Goal: Task Accomplishment & Management: Manage account settings

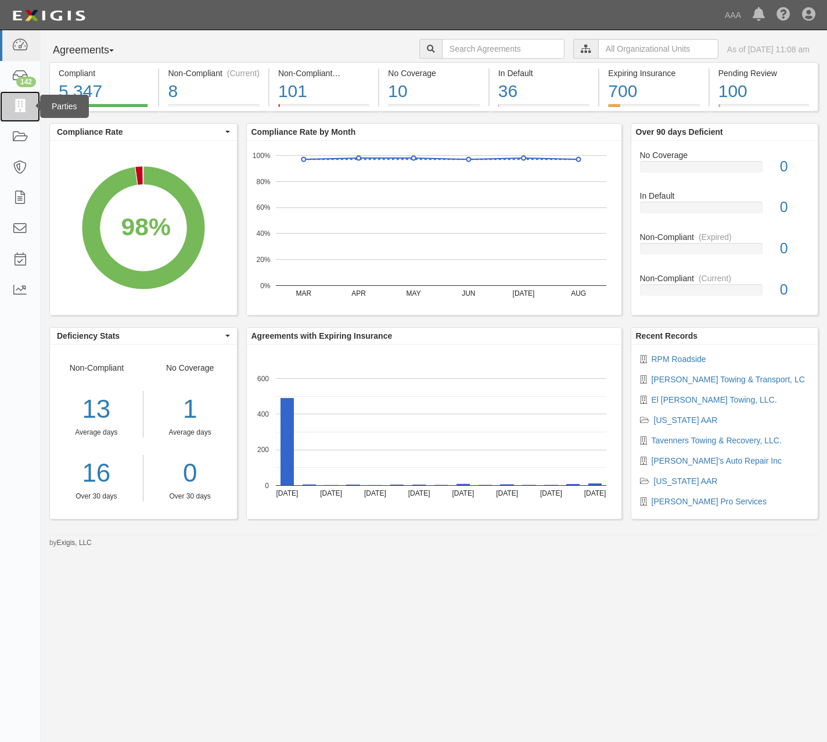
click at [21, 105] on icon at bounding box center [20, 106] width 16 height 13
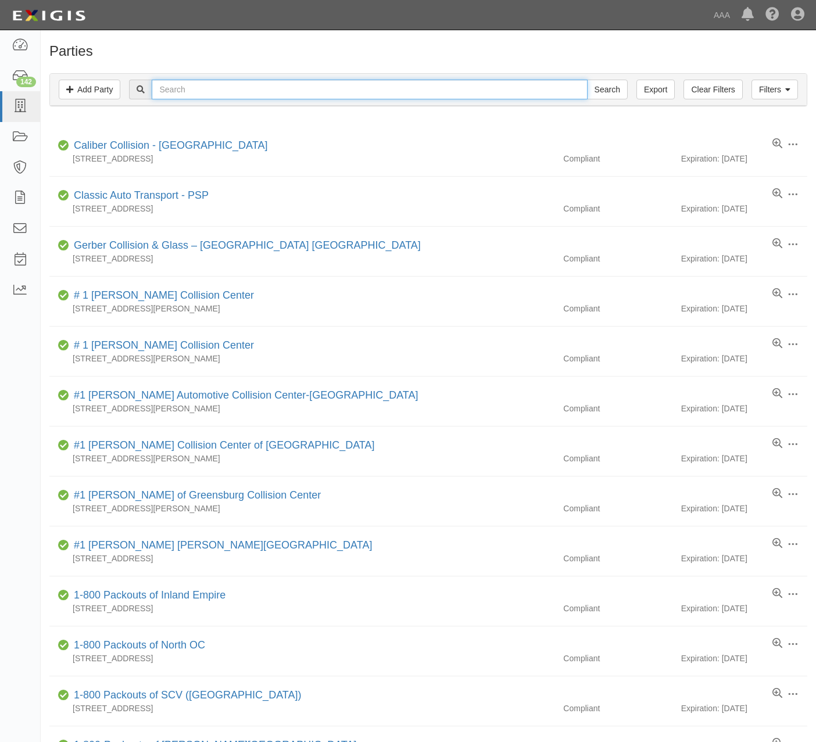
click at [235, 87] on input "text" at bounding box center [369, 90] width 435 height 20
type input "phil"
click at [587, 80] on input "Search" at bounding box center [607, 90] width 41 height 20
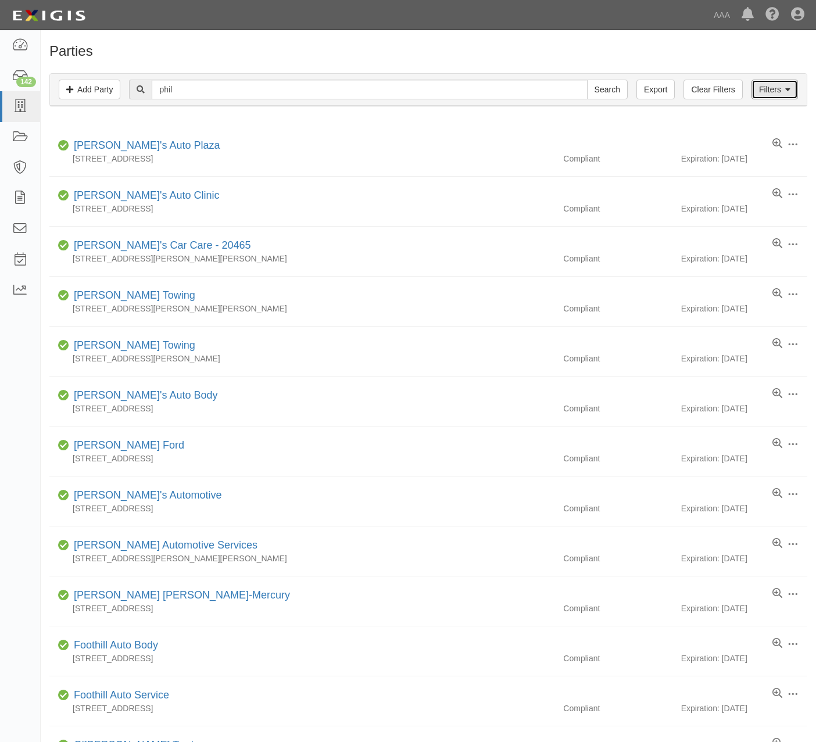
click at [760, 81] on link "Filters" at bounding box center [774, 90] width 46 height 20
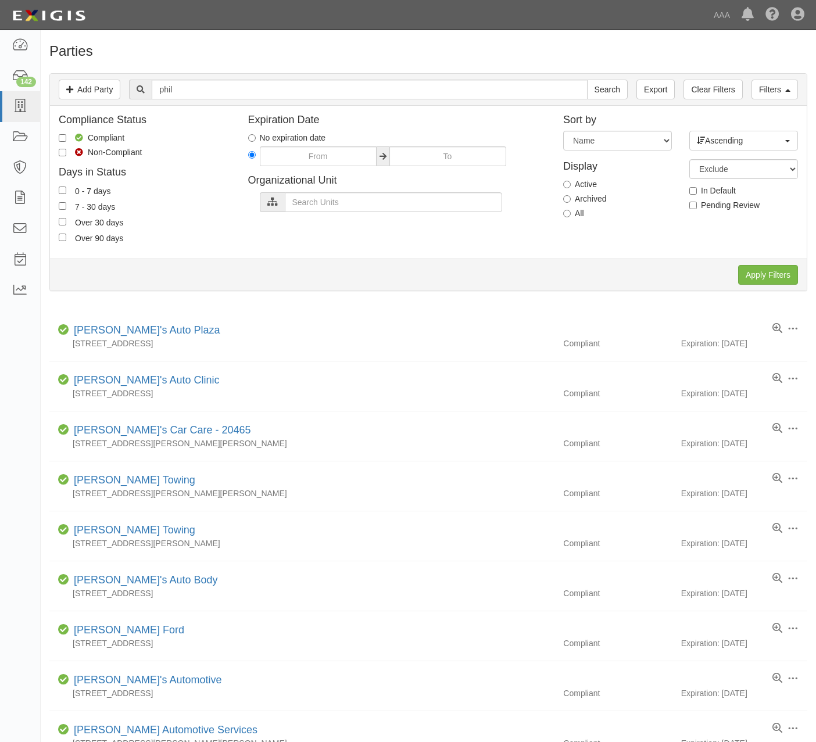
click at [582, 198] on label "Archived" at bounding box center [584, 199] width 43 height 12
click at [571, 198] on input "Archived" at bounding box center [567, 199] width 8 height 8
radio input "true"
click at [766, 272] on input "Apply Filters" at bounding box center [768, 275] width 60 height 20
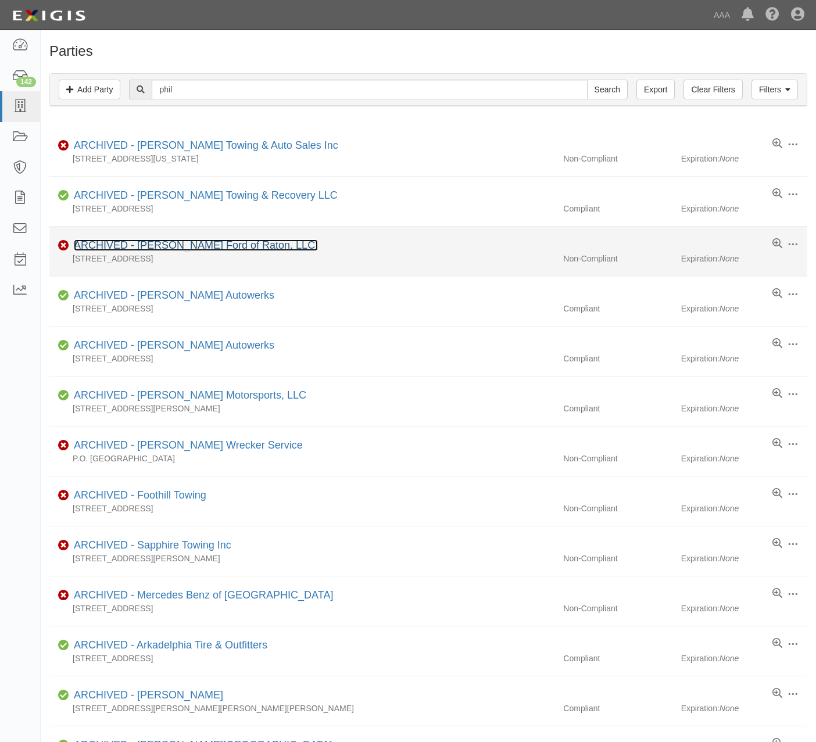
click at [245, 246] on link "ARCHIVED - Phil Long Ford of Raton, LLC." at bounding box center [196, 245] width 244 height 12
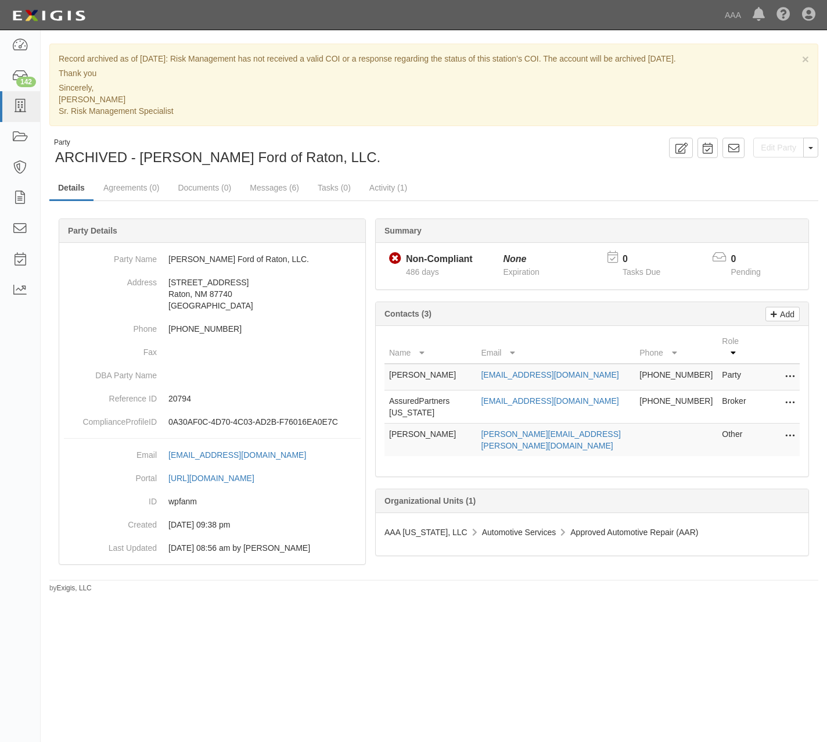
click at [536, 165] on div "Party ARCHIVED - [PERSON_NAME] Ford of Raton, LLC. Edit Party Toggle Party Drop…" at bounding box center [434, 153] width 787 height 30
click at [805, 151] on button "Toggle Party Dropdown" at bounding box center [811, 148] width 15 height 20
click at [795, 182] on button "Unarchive Party" at bounding box center [772, 185] width 92 height 17
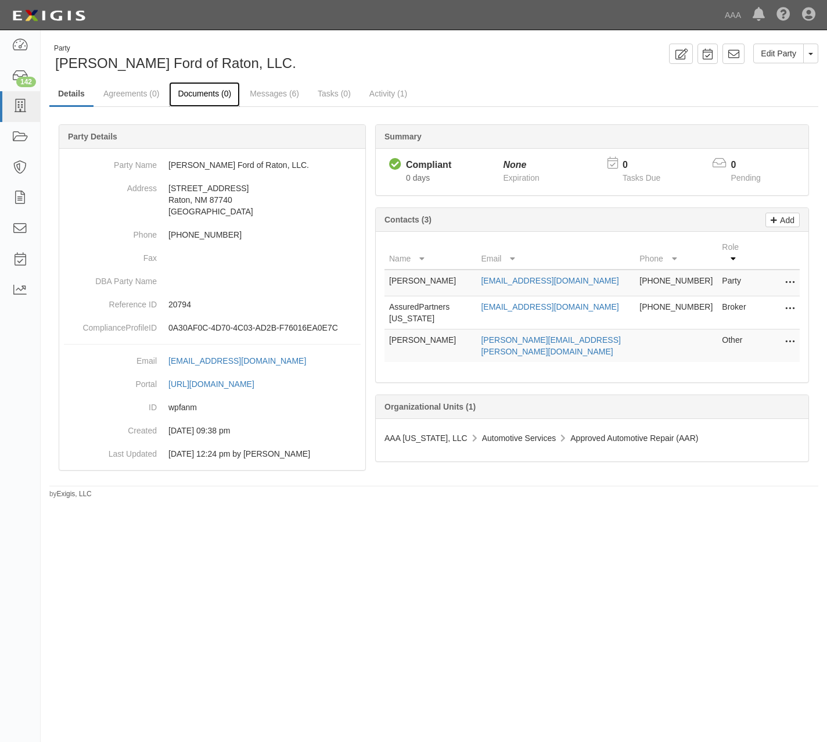
click at [210, 92] on link "Documents (0)" at bounding box center [204, 94] width 71 height 25
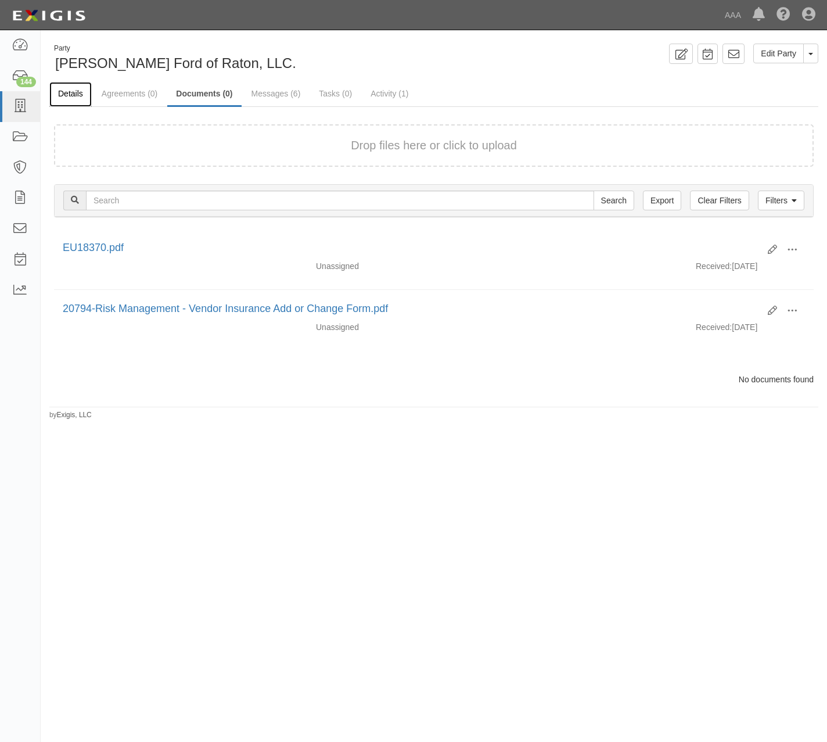
click at [75, 93] on link "Details" at bounding box center [70, 94] width 42 height 25
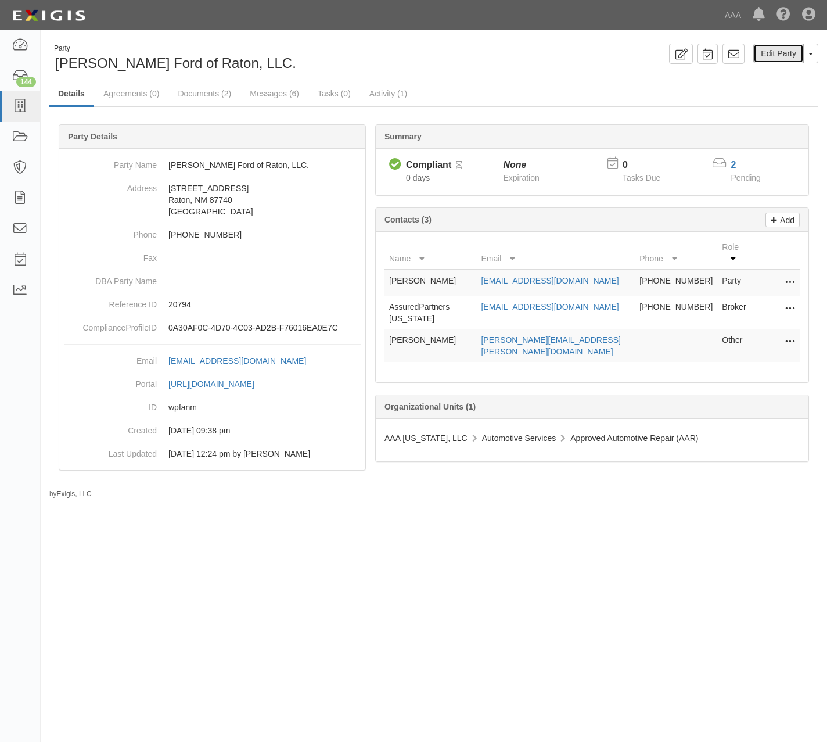
click at [767, 52] on link "Edit Party" at bounding box center [779, 54] width 51 height 20
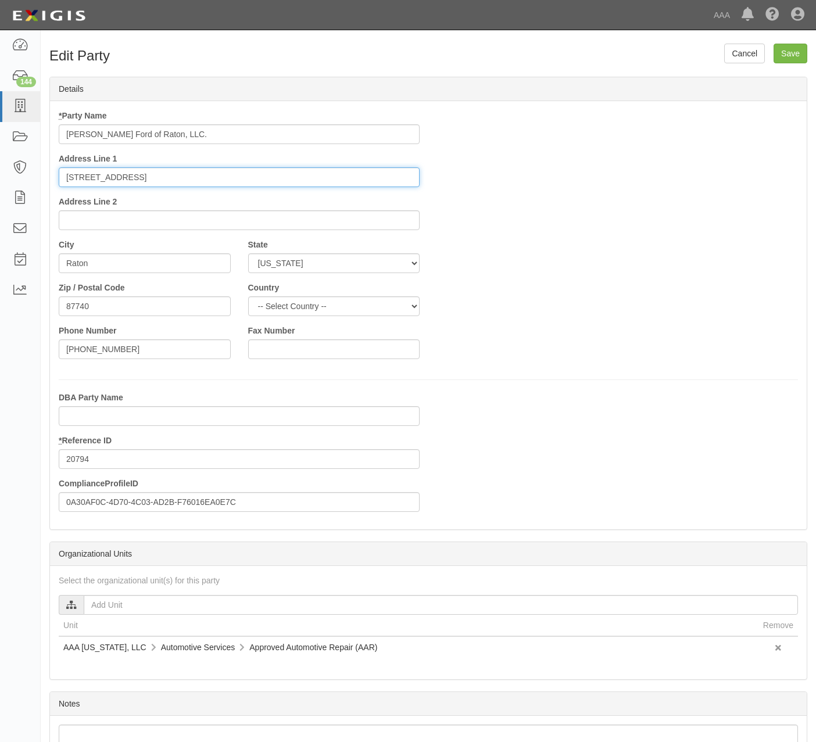
drag, startPoint x: 70, startPoint y: 174, endPoint x: 79, endPoint y: 171, distance: 9.4
click at [79, 171] on input "[STREET_ADDRESS]" at bounding box center [239, 177] width 361 height 20
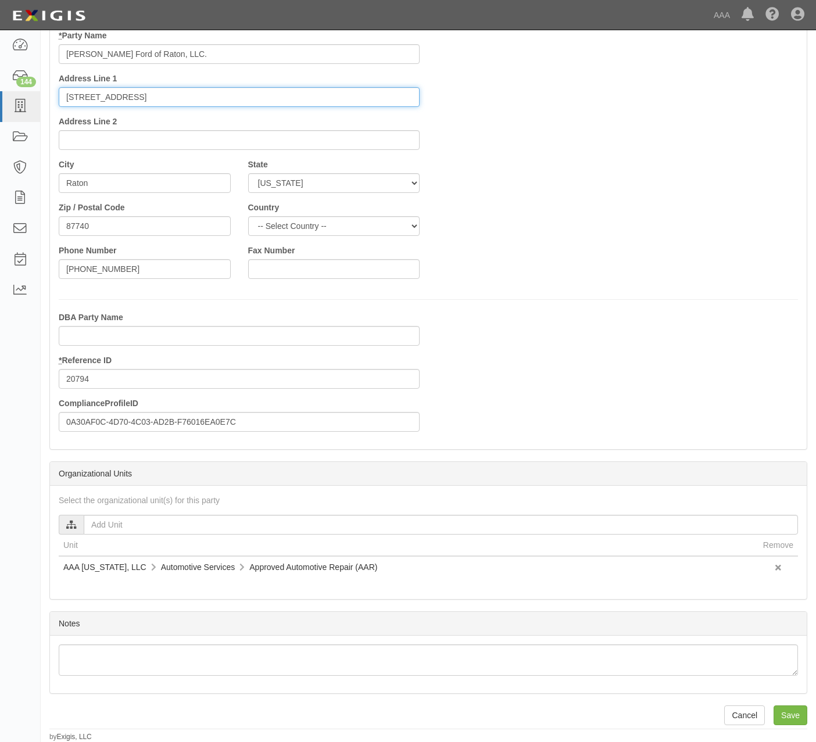
scroll to position [83, 0]
type input "223 S 2nd Street"
click at [163, 248] on div "Phone Number (575) 445-6945" at bounding box center [145, 262] width 172 height 34
click at [146, 277] on input "[PHONE_NUMBER]" at bounding box center [145, 269] width 172 height 20
type input "[PHONE_NUMBER]"
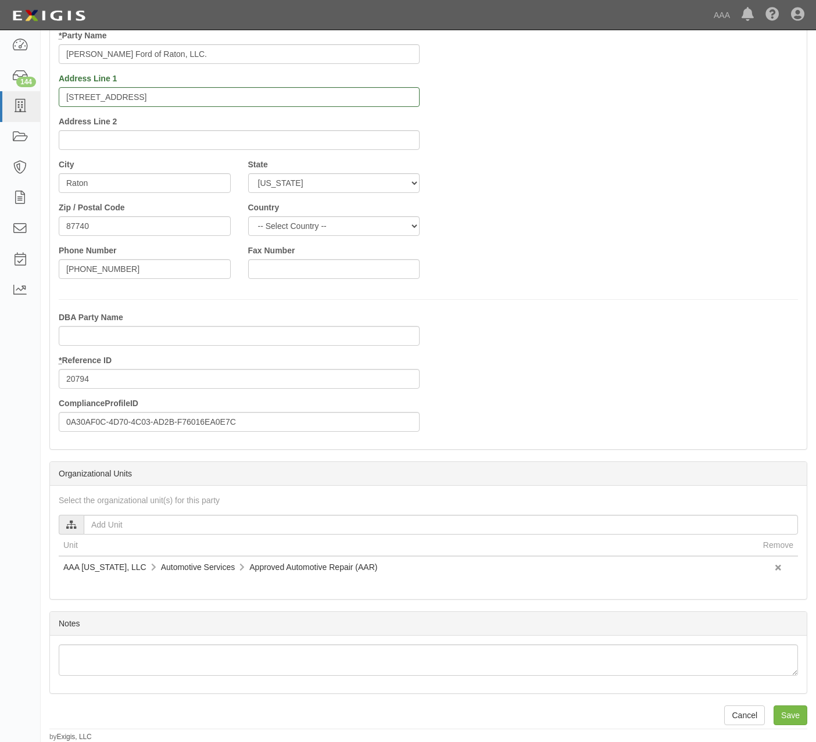
click at [655, 316] on div "DBA Party Name * Reference ID 20794 ComplianceProfileID 0A30AF0C-4D70-4C03-AD2B…" at bounding box center [428, 375] width 757 height 129
click at [798, 711] on input "Save" at bounding box center [790, 715] width 34 height 20
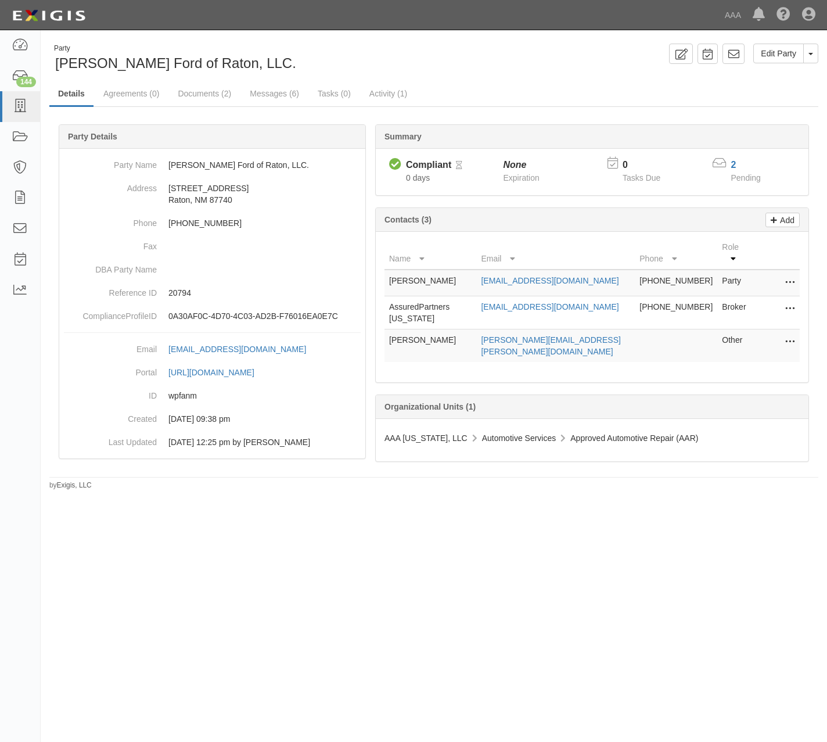
click at [791, 275] on icon at bounding box center [790, 282] width 9 height 15
click at [752, 269] on link "Edit" at bounding box center [749, 279] width 92 height 21
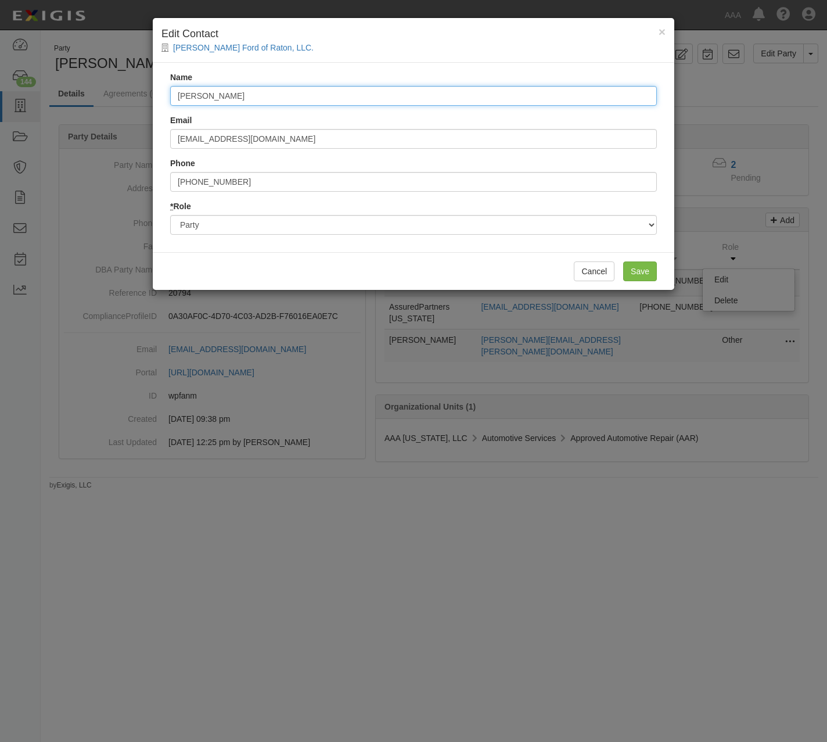
drag, startPoint x: 274, startPoint y: 95, endPoint x: 143, endPoint y: 96, distance: 131.3
click at [143, 96] on div "× Edit Contact Phil Long Ford of Raton, LLC. Name Matt Carpio Email mcarpio@phi…" at bounding box center [413, 371] width 827 height 742
type input "H"
type input "Greg Rivas"
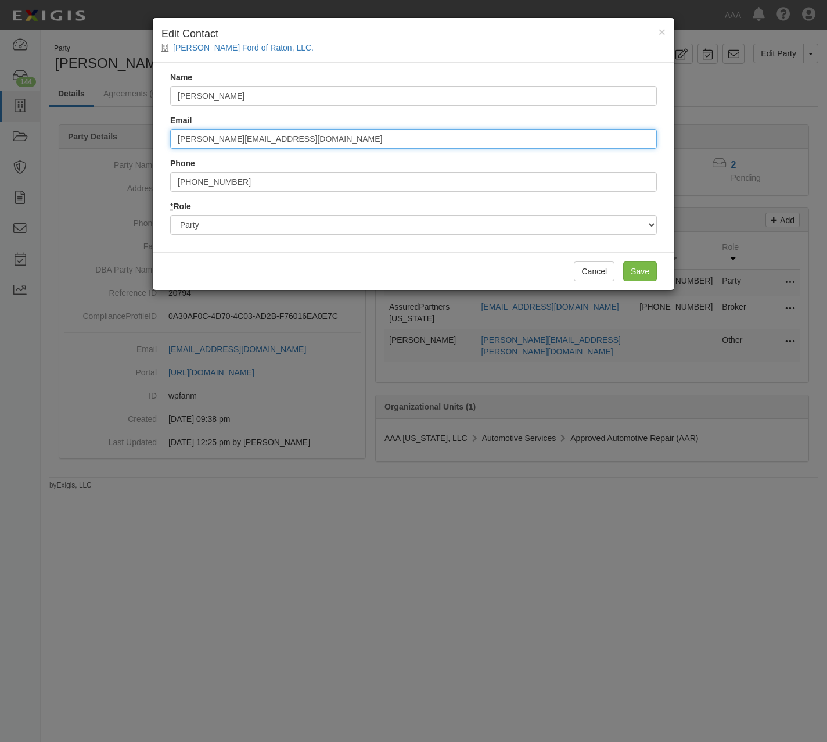
type input "Grivas@philling.com"
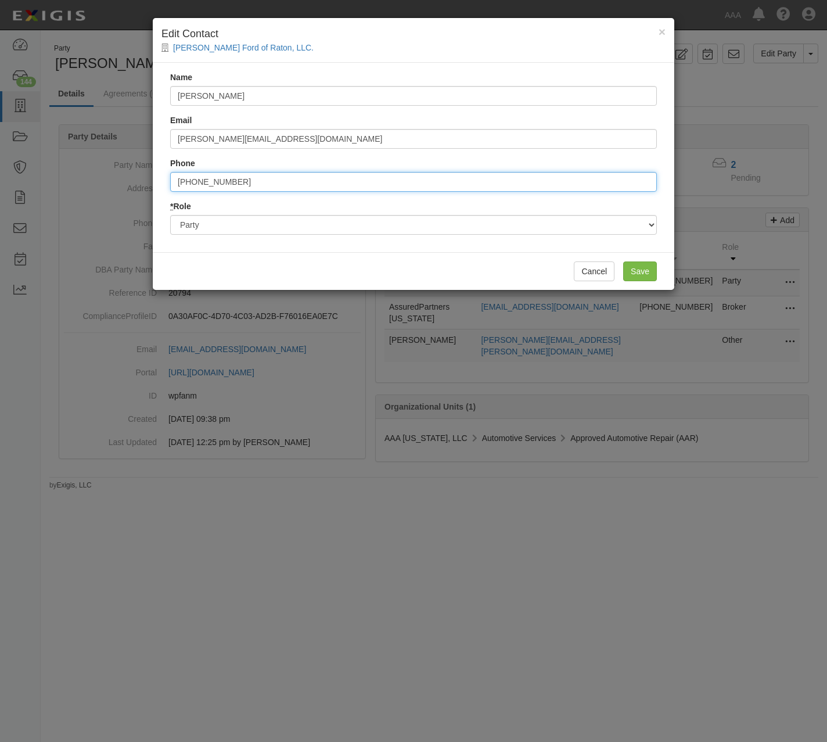
click at [277, 177] on input "(575) 445-6945" at bounding box center [413, 182] width 487 height 20
type input "5754456944"
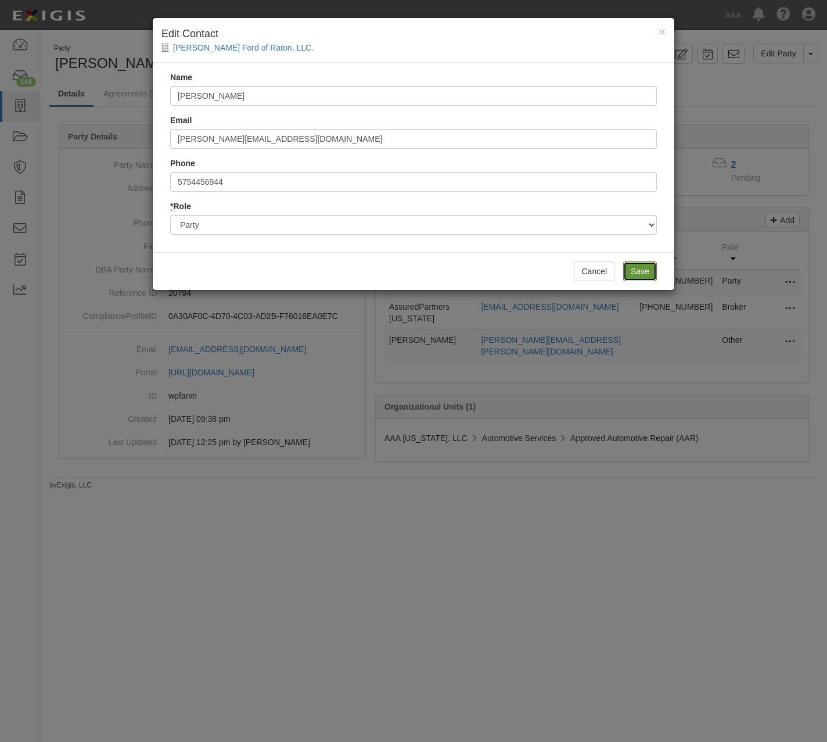
click at [638, 266] on input "Save" at bounding box center [640, 271] width 34 height 20
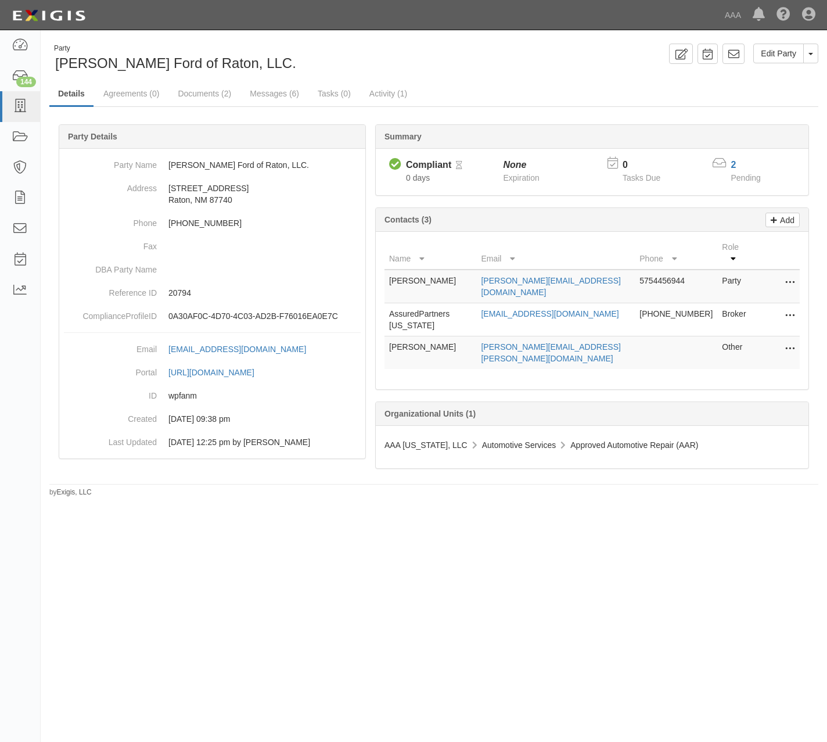
click at [786, 309] on icon at bounding box center [790, 316] width 9 height 15
click at [744, 302] on link "Edit" at bounding box center [749, 312] width 92 height 21
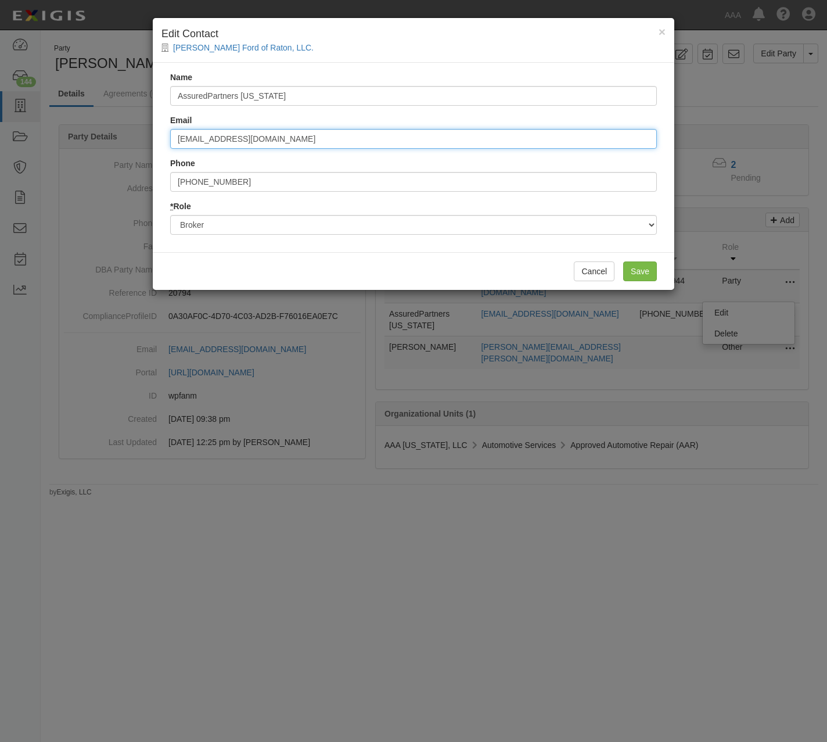
drag, startPoint x: 361, startPoint y: 132, endPoint x: 69, endPoint y: 132, distance: 292.3
click at [69, 132] on div "× Edit Contact Phil Long Ford of Raton, LLC. Name AssuredPartners Colorado Emai…" at bounding box center [413, 371] width 827 height 742
type input "Clientcontactcenter@fedins.com"
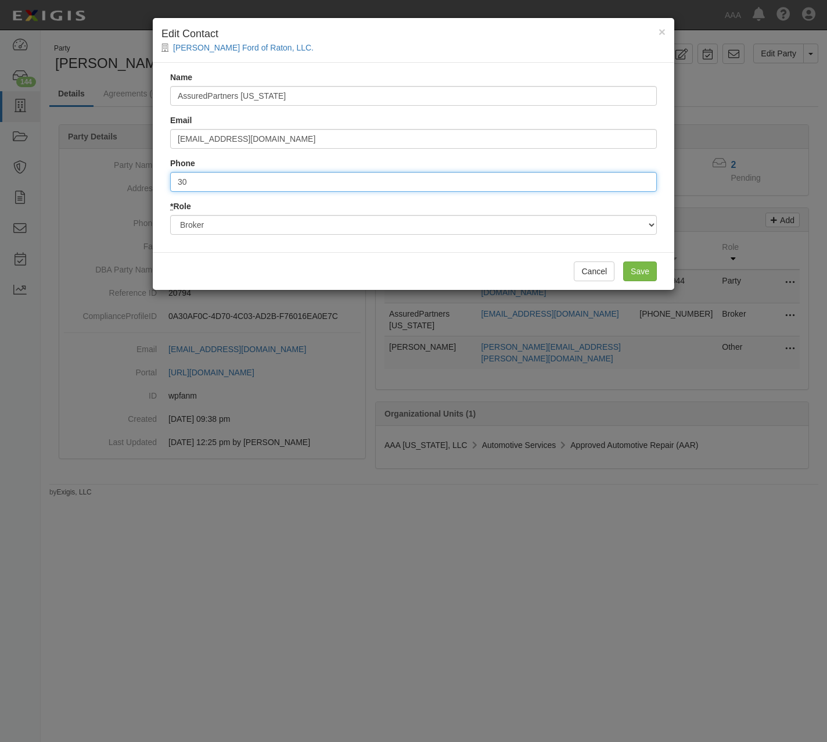
type input "3"
type input "888.333.4949"
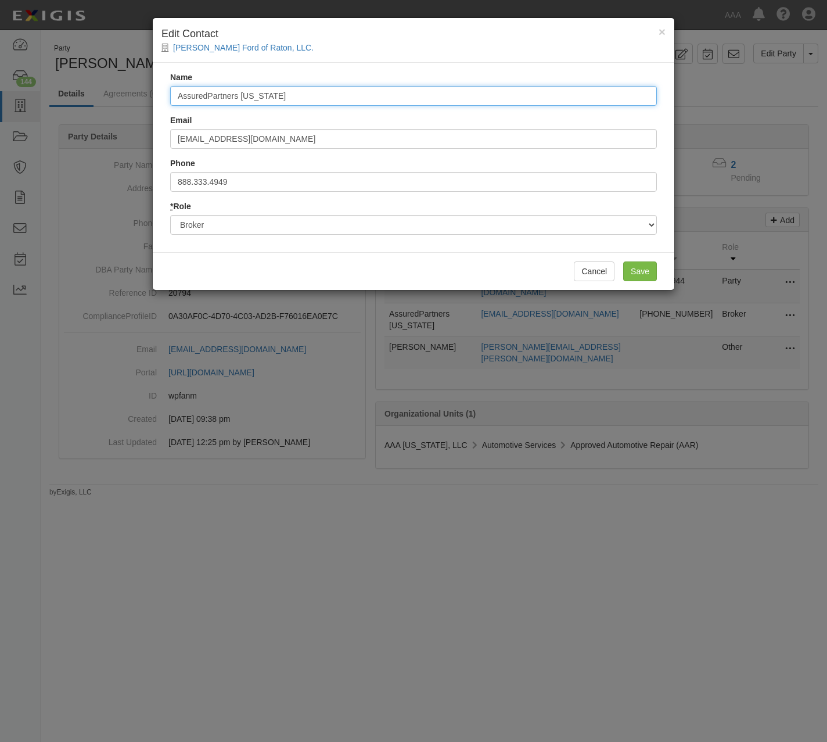
drag, startPoint x: 343, startPoint y: 93, endPoint x: 30, endPoint y: 80, distance: 312.9
click at [30, 80] on div "× Edit Contact Phil Long Ford of Raton, LLC. Name AssuredPartners Colorado Emai…" at bounding box center [413, 371] width 827 height 742
type input "Client Contact Center"
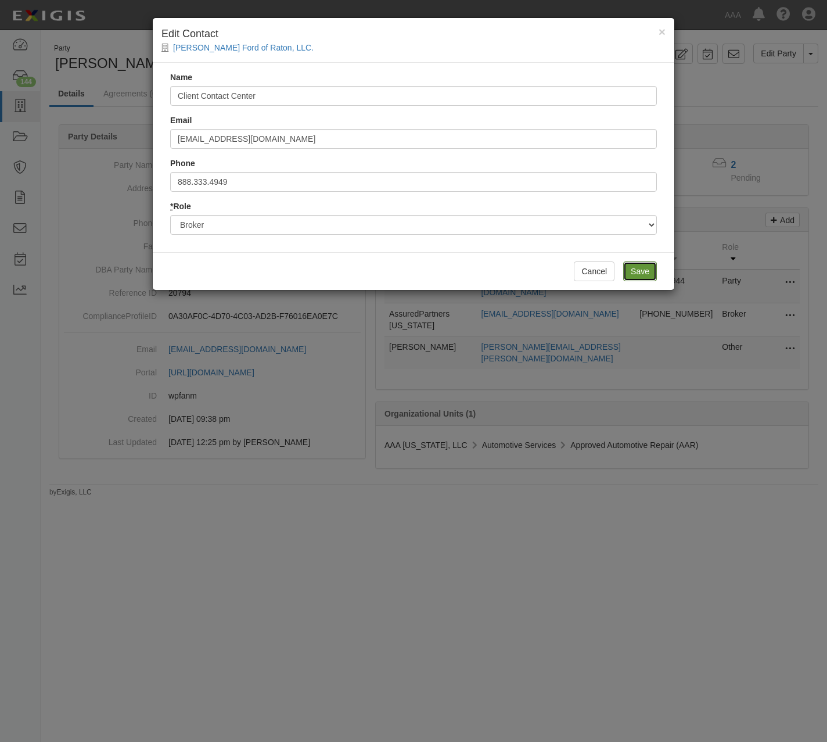
click at [655, 270] on input "Save" at bounding box center [640, 271] width 34 height 20
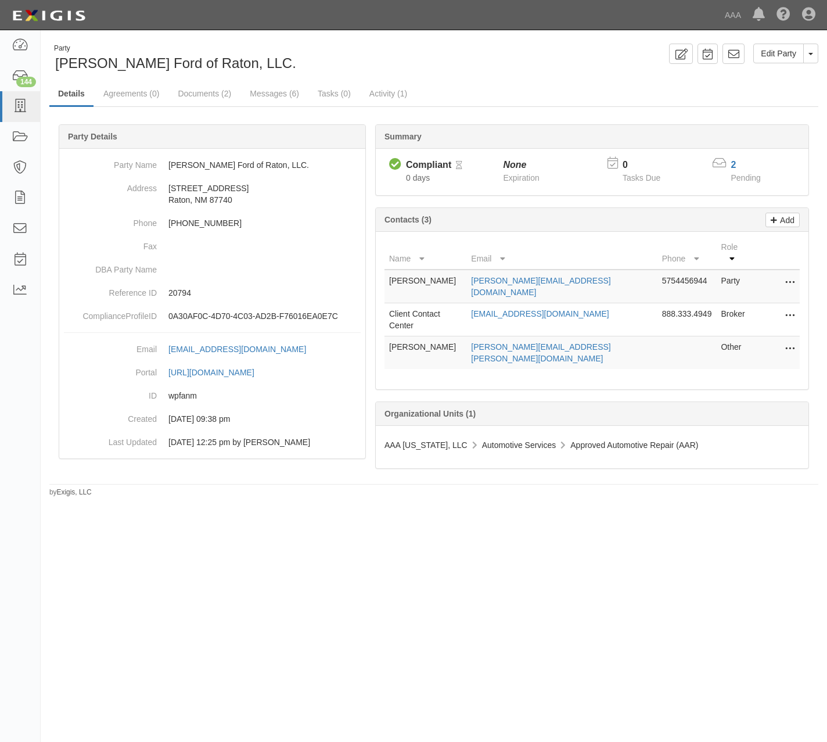
click at [793, 342] on icon at bounding box center [790, 349] width 9 height 15
click at [781, 335] on link "Edit" at bounding box center [749, 345] width 92 height 21
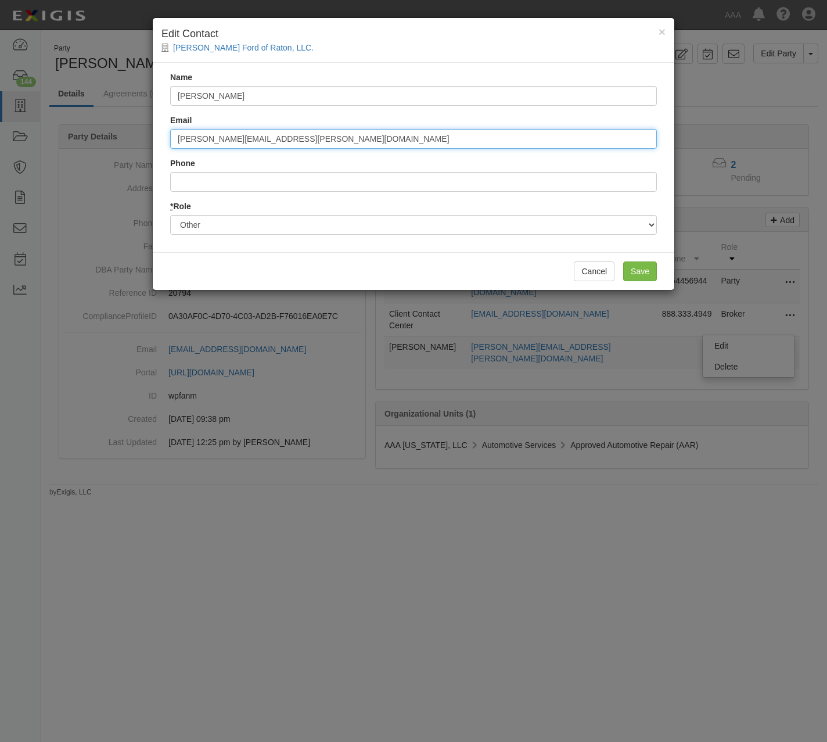
drag, startPoint x: 356, startPoint y: 137, endPoint x: 136, endPoint y: 136, distance: 219.6
click at [136, 136] on div "× Edit Contact Phil Long Ford of Raton, LLC. Name Kevin Brouse Email brouse.kev…" at bounding box center [413, 371] width 827 height 742
type input "H"
type input "Jeremy Osborn"
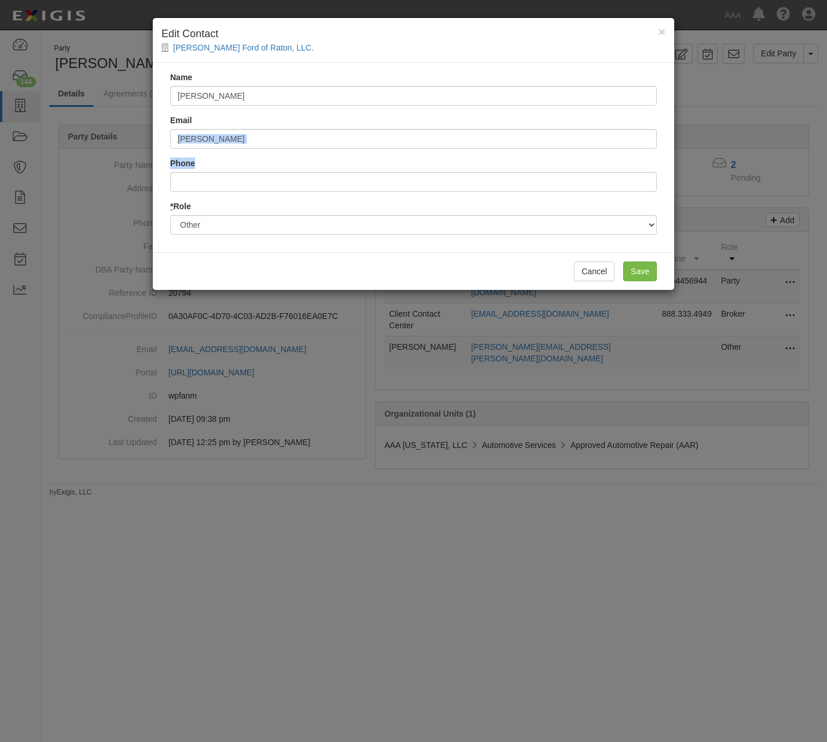
drag, startPoint x: 273, startPoint y: 149, endPoint x: 242, endPoint y: 145, distance: 31.1
click at [242, 145] on div "Name Kevin Brouse Email Jeremy Osborn Phone * Role Party Broker Other" at bounding box center [414, 157] width 522 height 189
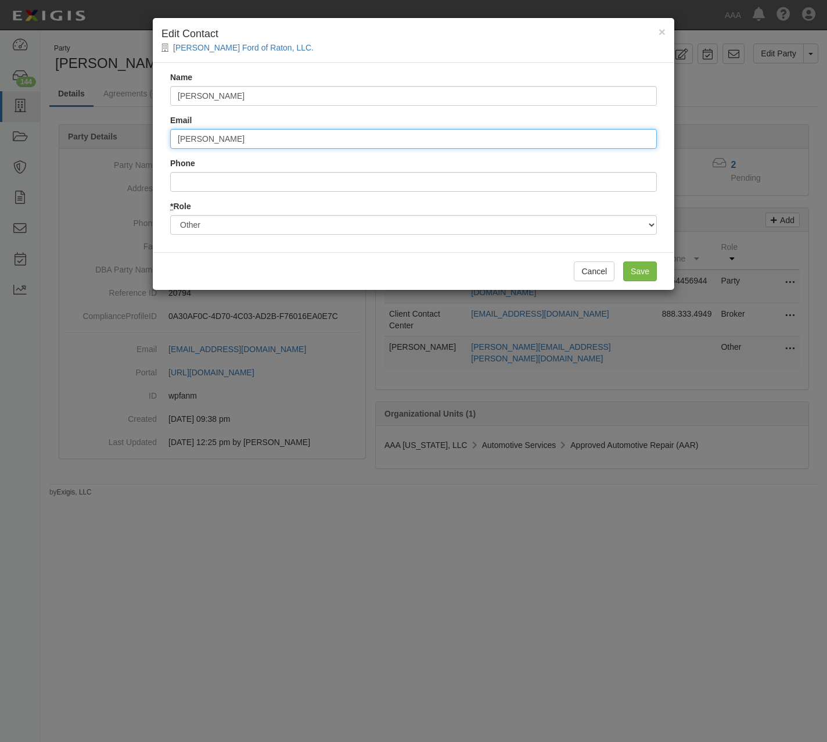
drag, startPoint x: 248, startPoint y: 142, endPoint x: 100, endPoint y: 139, distance: 147.6
click at [100, 139] on div "× Edit Contact Phil Long Ford of Raton, LLC. Name Kevin Brouse Email Jeremy Osb…" at bounding box center [413, 371] width 827 height 742
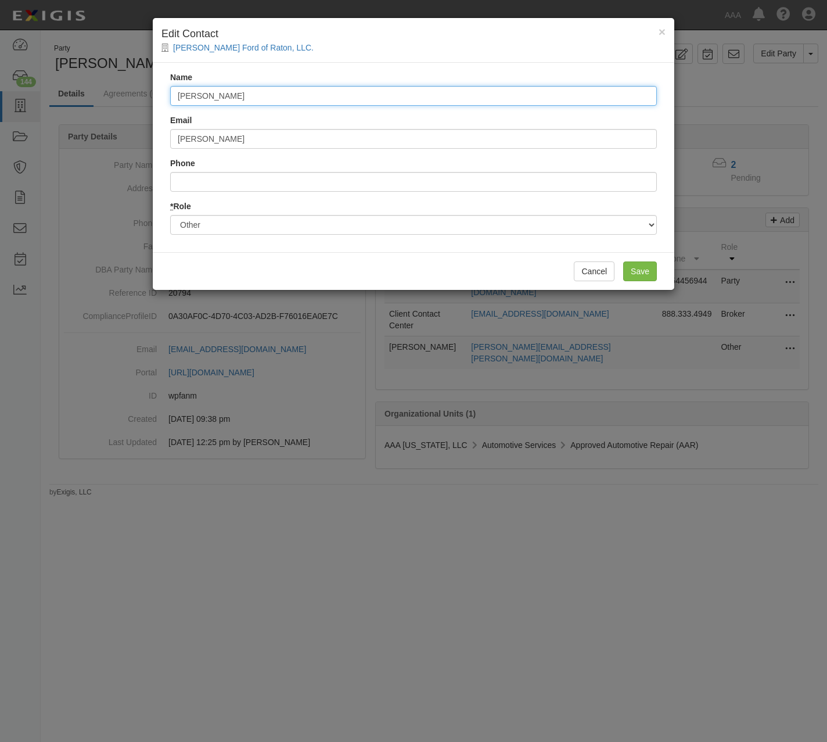
drag, startPoint x: 307, startPoint y: 87, endPoint x: 105, endPoint y: 87, distance: 201.6
click at [105, 87] on div "× Edit Contact Phil Long Ford of Raton, LLC. Name Kevin Brouse Email Jeremy Osb…" at bounding box center [413, 371] width 827 height 742
paste input "Jeremy Osborn"
type input "Jeremy Osborn"
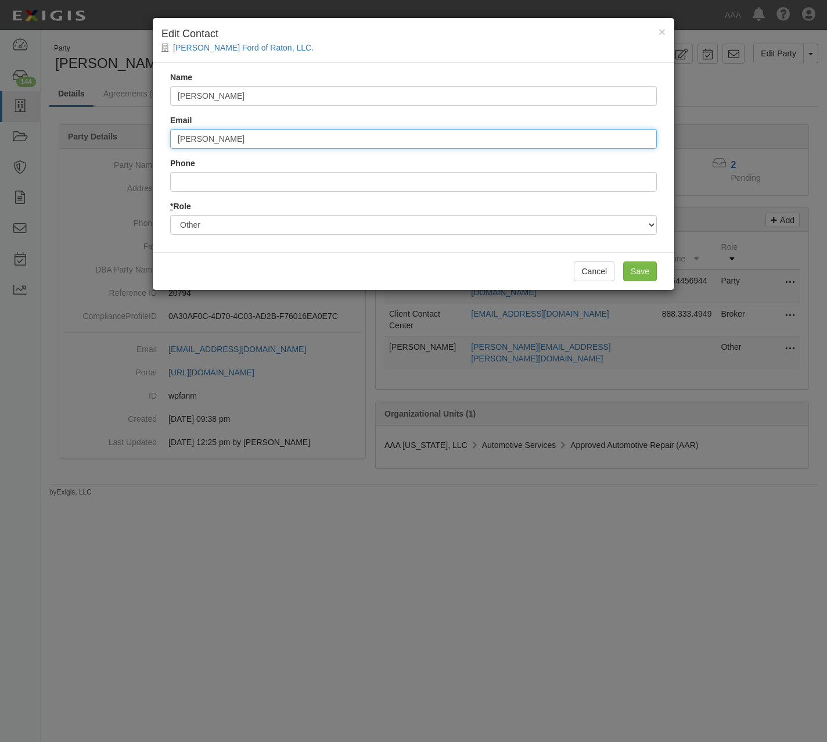
drag, startPoint x: 207, startPoint y: 140, endPoint x: 95, endPoint y: 137, distance: 112.2
click at [96, 137] on div "× Edit Contact Phil Long Ford of Raton, LLC. Name Jeremy Osborn Email Jeremy Os…" at bounding box center [413, 371] width 827 height 742
type input "Osborn.Jeremy@ace.aaa.com"
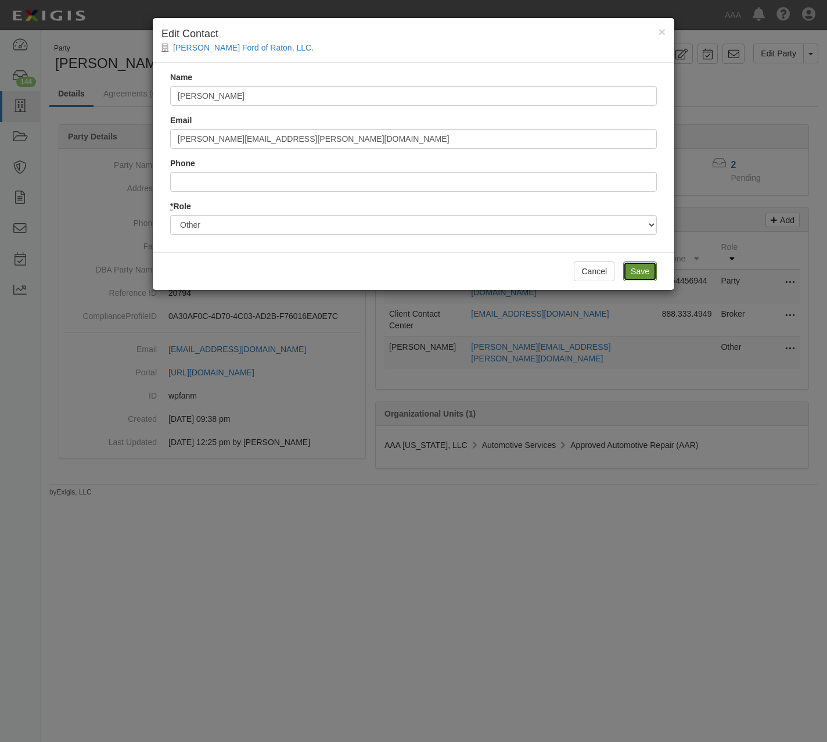
click at [649, 272] on input "Save" at bounding box center [640, 271] width 34 height 20
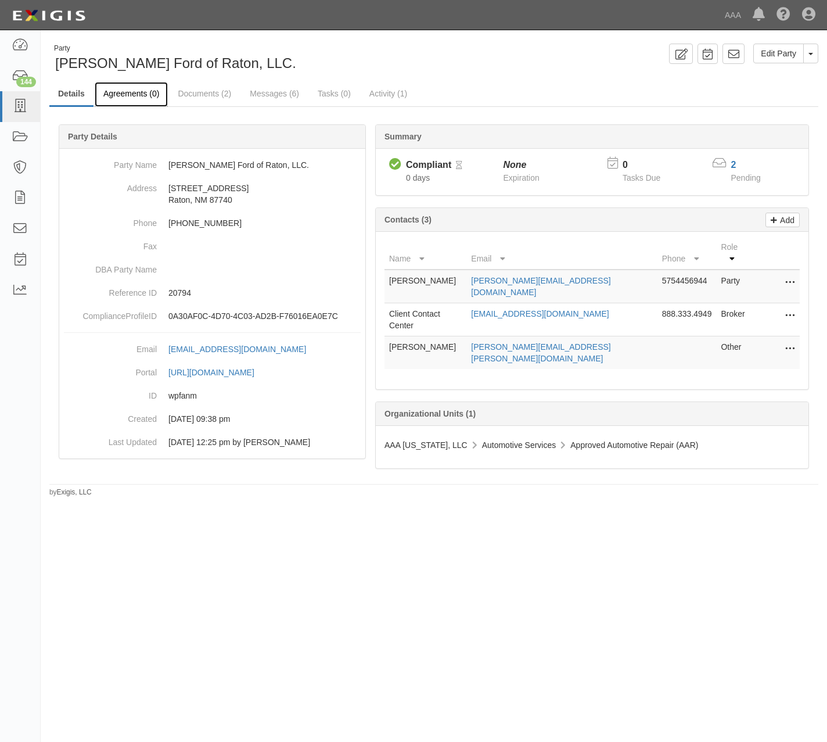
click at [152, 91] on link "Agreements (0)" at bounding box center [131, 94] width 73 height 25
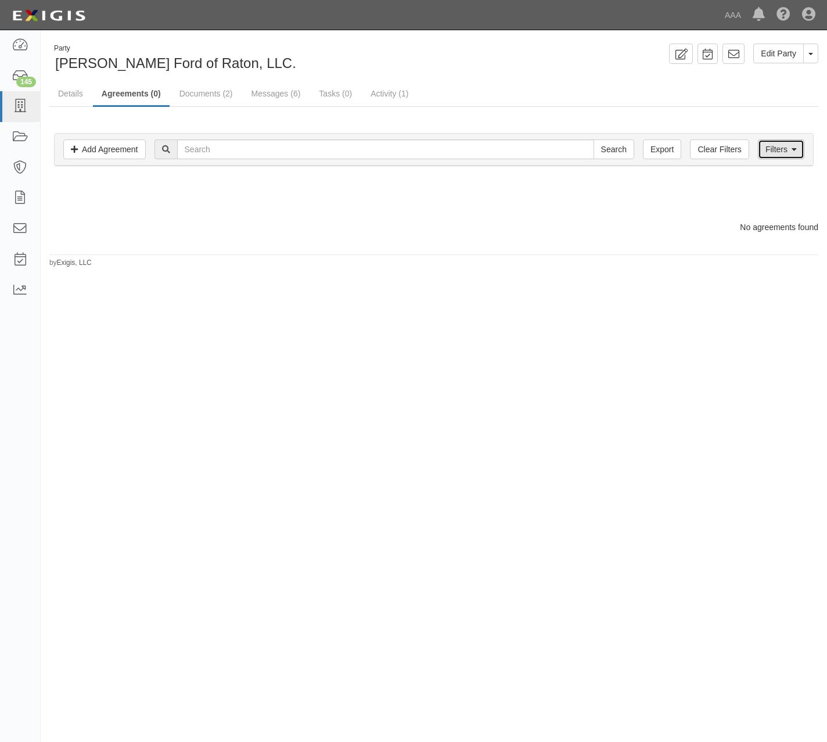
click at [787, 153] on link "Filters" at bounding box center [781, 149] width 46 height 20
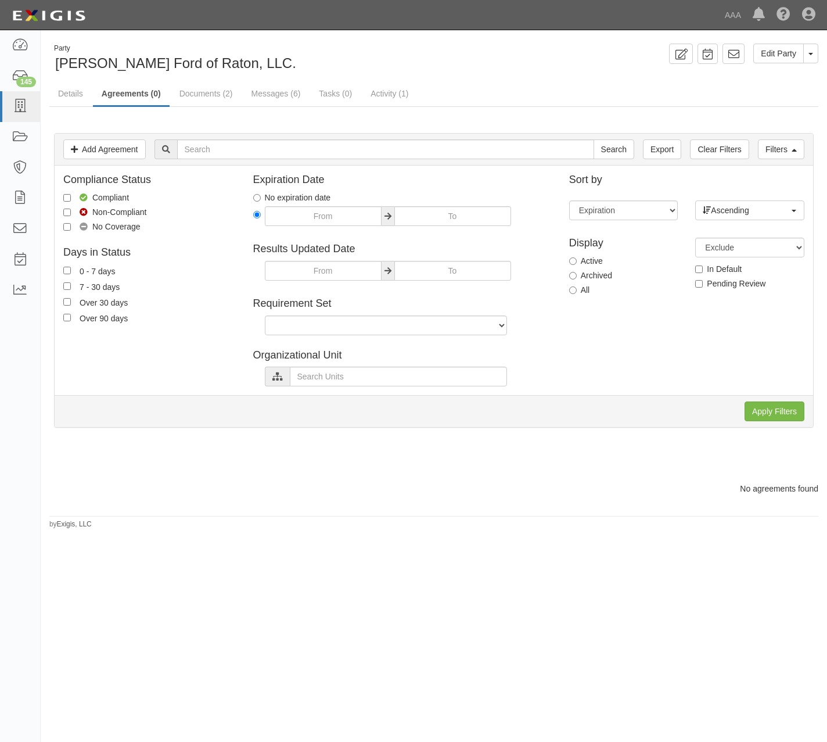
click at [598, 270] on label "Archived" at bounding box center [590, 276] width 43 height 12
click at [577, 272] on input "Archived" at bounding box center [573, 276] width 8 height 8
radio input "true"
click at [795, 421] on input "Apply Filters" at bounding box center [775, 412] width 60 height 20
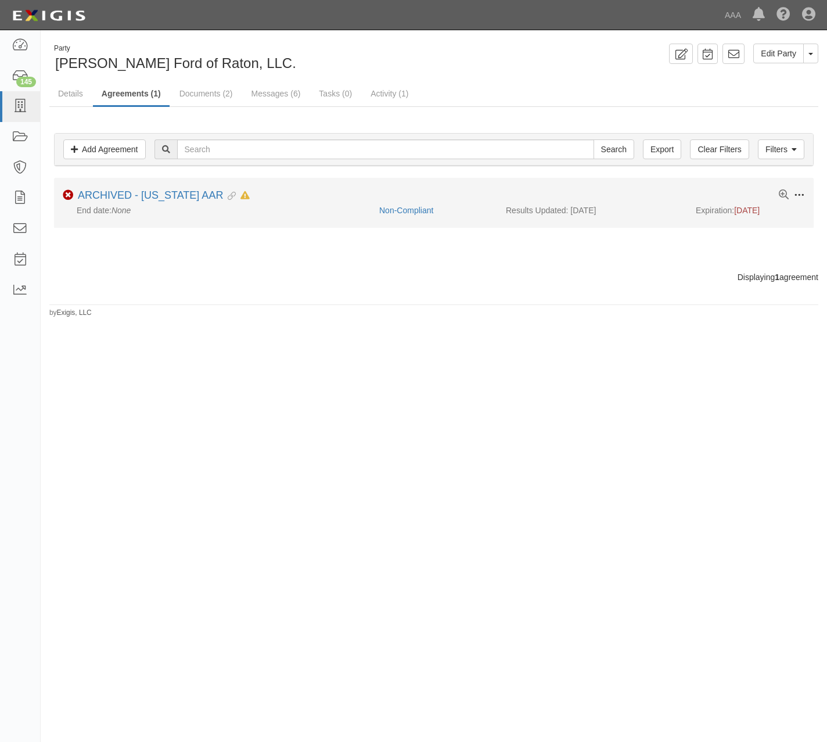
click at [801, 195] on span at bounding box center [799, 195] width 10 height 10
click at [744, 278] on button "Unarchive" at bounding box center [746, 278] width 92 height 21
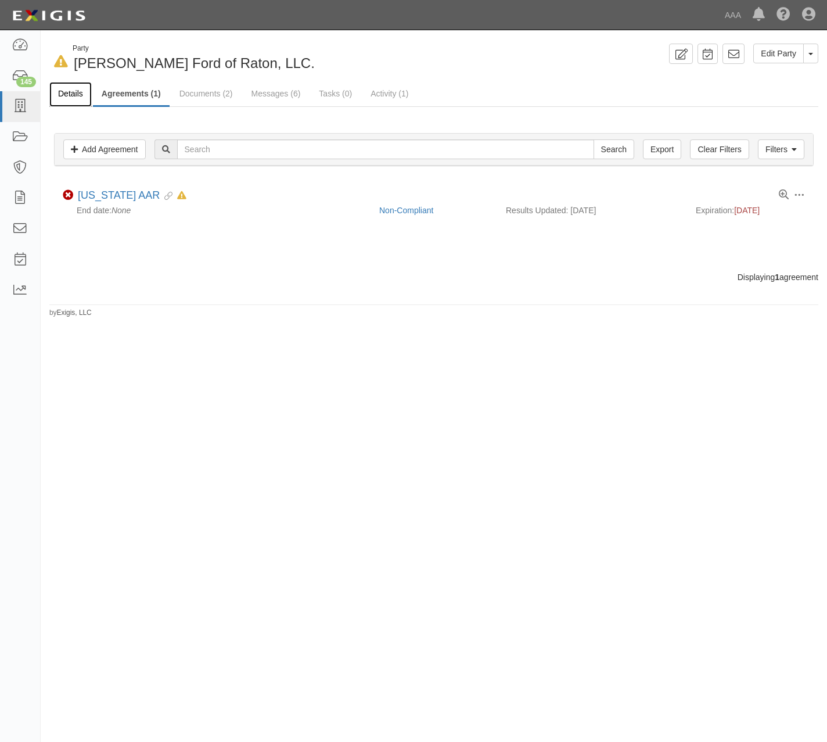
click at [65, 95] on link "Details" at bounding box center [70, 94] width 42 height 25
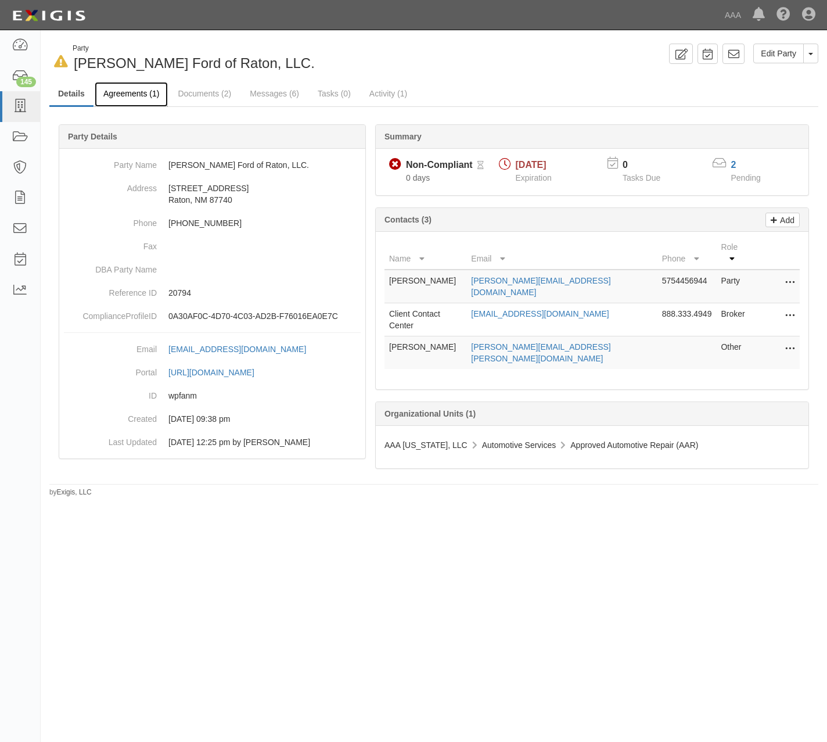
click at [142, 95] on link "Agreements (1)" at bounding box center [131, 94] width 73 height 25
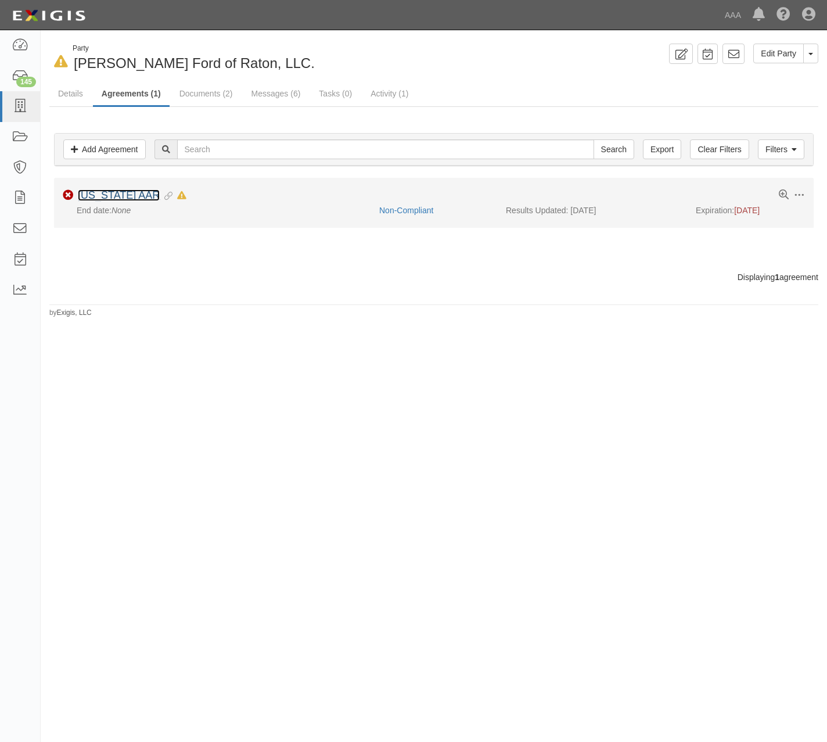
click at [143, 192] on link "[US_STATE] AAR" at bounding box center [119, 195] width 82 height 12
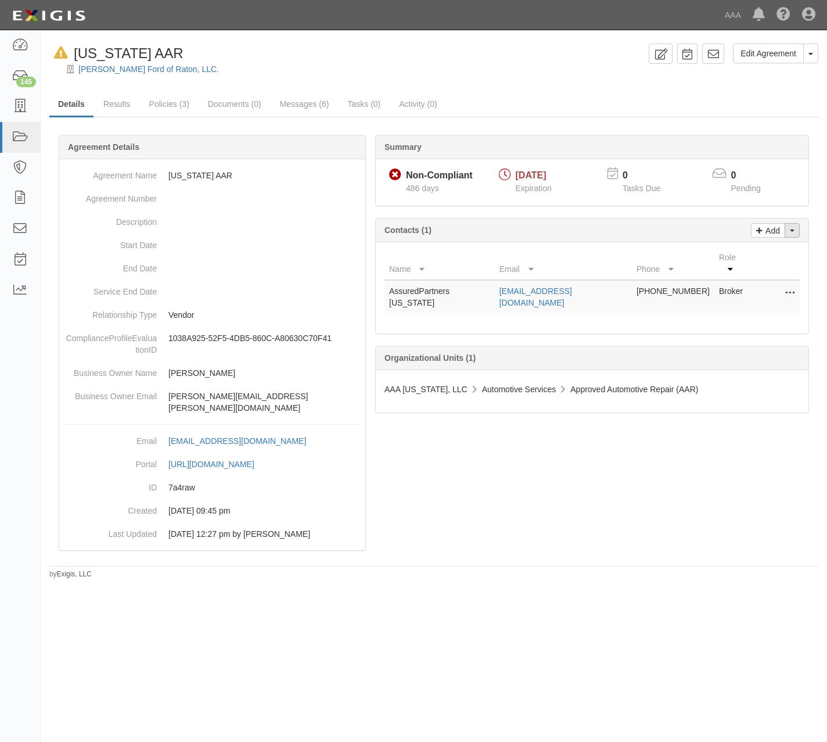
click at [795, 231] on button "Toggle Contact Dropdown" at bounding box center [792, 230] width 15 height 15
click at [760, 250] on link "Change contacts" at bounding box center [754, 250] width 92 height 15
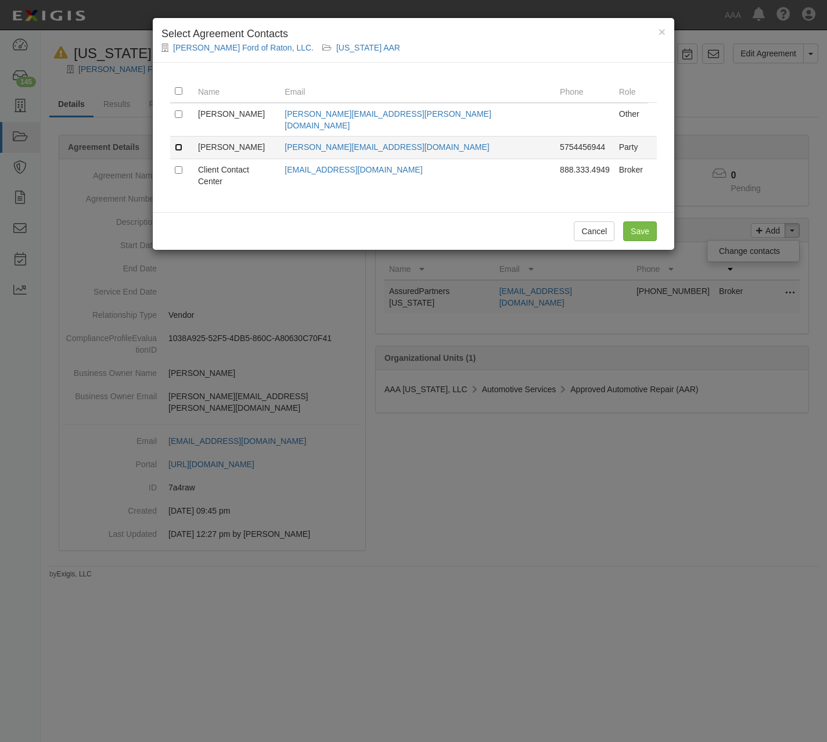
click at [177, 144] on input "checkbox" at bounding box center [179, 148] width 8 height 8
checkbox input "true"
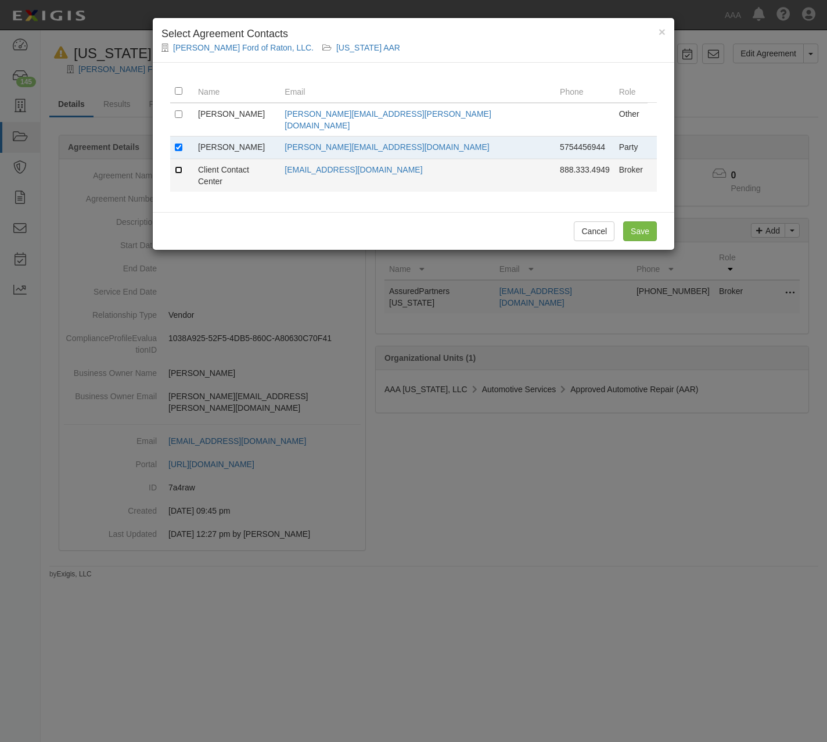
click at [180, 166] on input "checkbox" at bounding box center [179, 170] width 8 height 8
checkbox input "true"
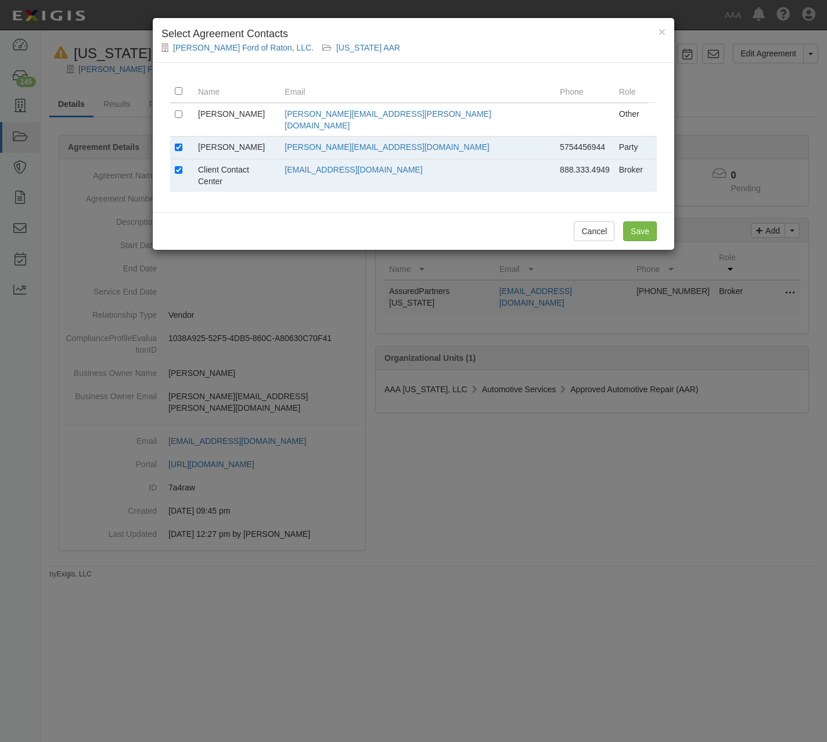
click at [174, 136] on td at bounding box center [181, 147] width 23 height 23
click at [180, 144] on input "checkbox" at bounding box center [179, 148] width 8 height 8
checkbox input "false"
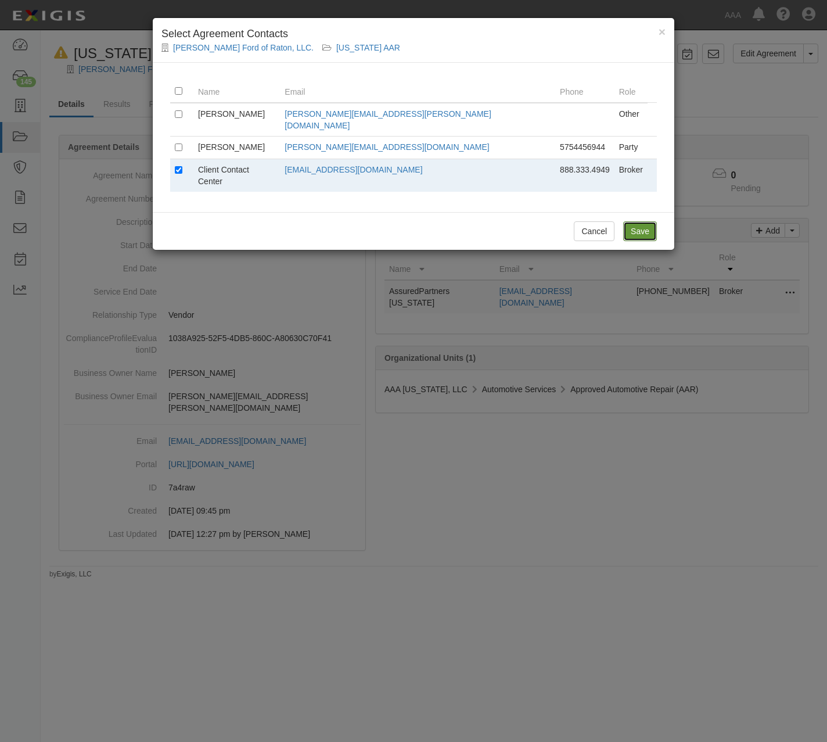
click at [635, 221] on input "Save" at bounding box center [640, 231] width 34 height 20
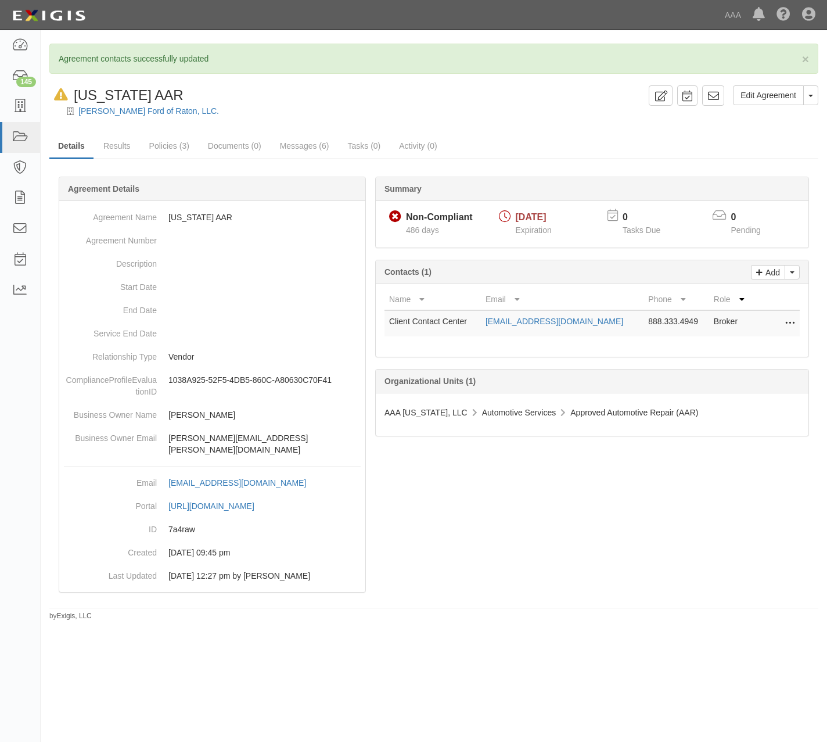
click at [556, 532] on div at bounding box center [433, 399] width 769 height 410
click at [758, 96] on link "Edit Agreement" at bounding box center [768, 95] width 71 height 20
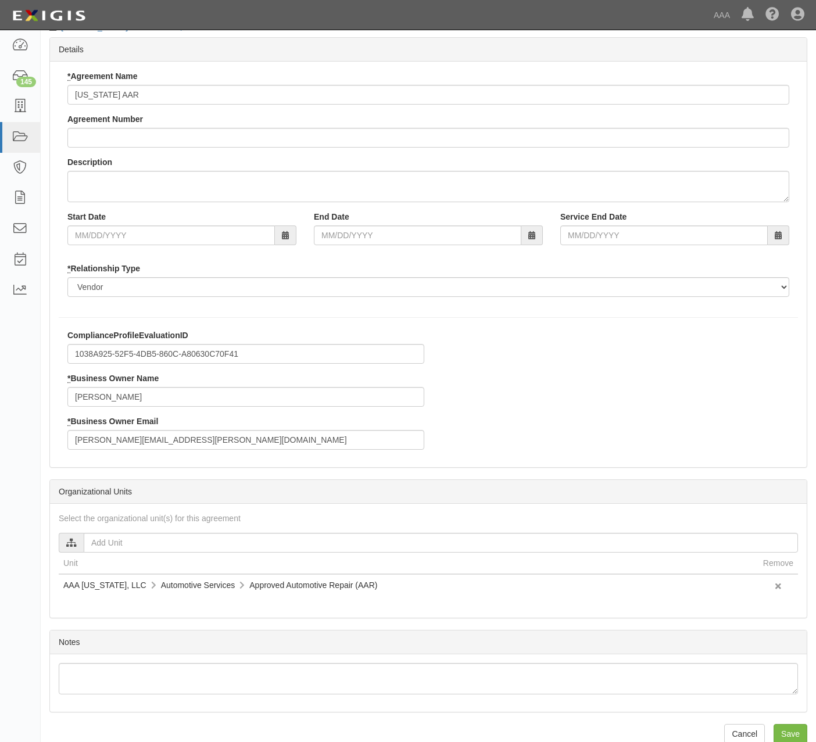
scroll to position [59, 0]
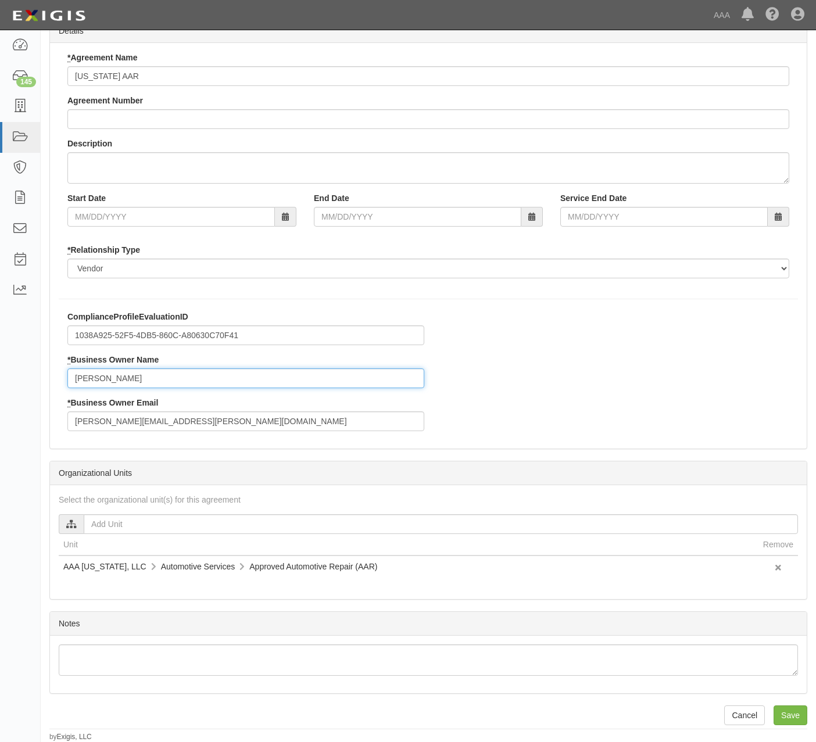
drag, startPoint x: 166, startPoint y: 377, endPoint x: 28, endPoint y: 372, distance: 137.8
click at [28, 372] on body "Toggle navigation Dashboard 145 Inbox Parties Agreements Coverages Documents Me…" at bounding box center [408, 343] width 816 height 798
type input "[PERSON_NAME]"
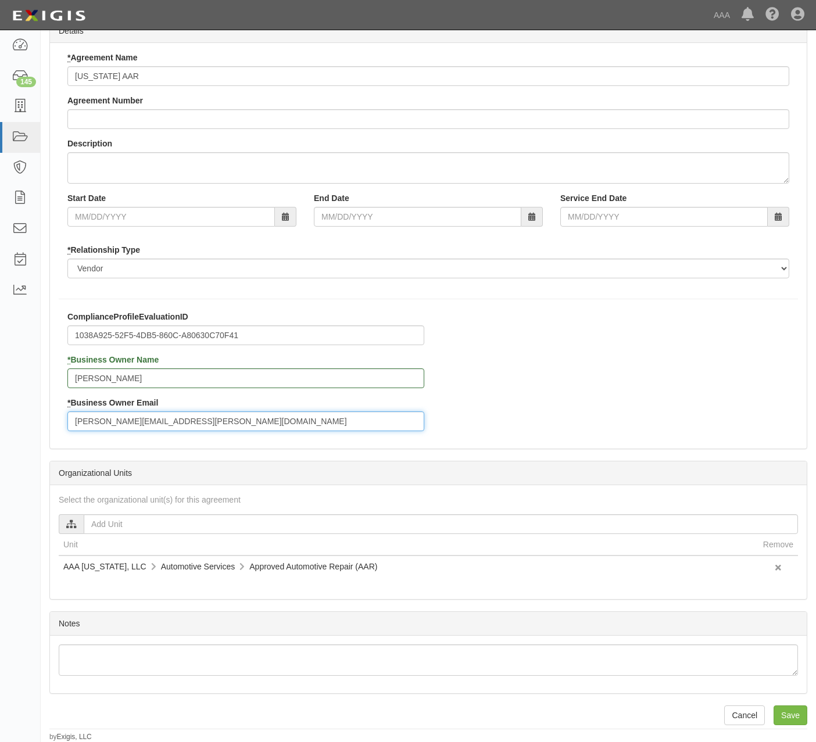
click at [214, 423] on input "brouse.kevin@aaa-newmexico.com" at bounding box center [245, 421] width 357 height 20
drag, startPoint x: 238, startPoint y: 419, endPoint x: -60, endPoint y: 417, distance: 298.7
click at [0, 417] on html "Toggle navigation Dashboard 145 Inbox Parties Agreements Coverages Documents Me…" at bounding box center [408, 343] width 816 height 798
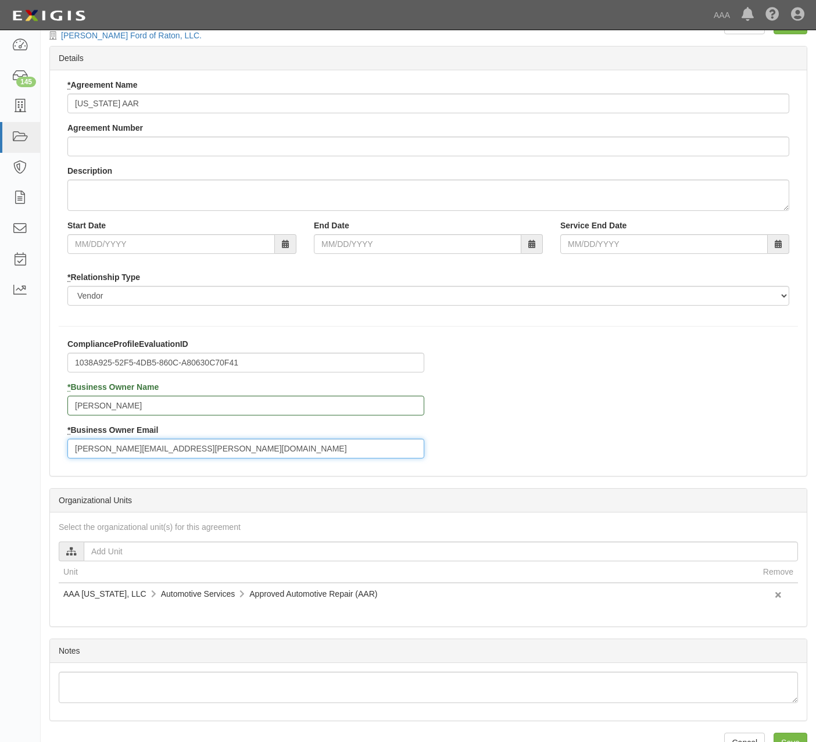
scroll to position [0, 0]
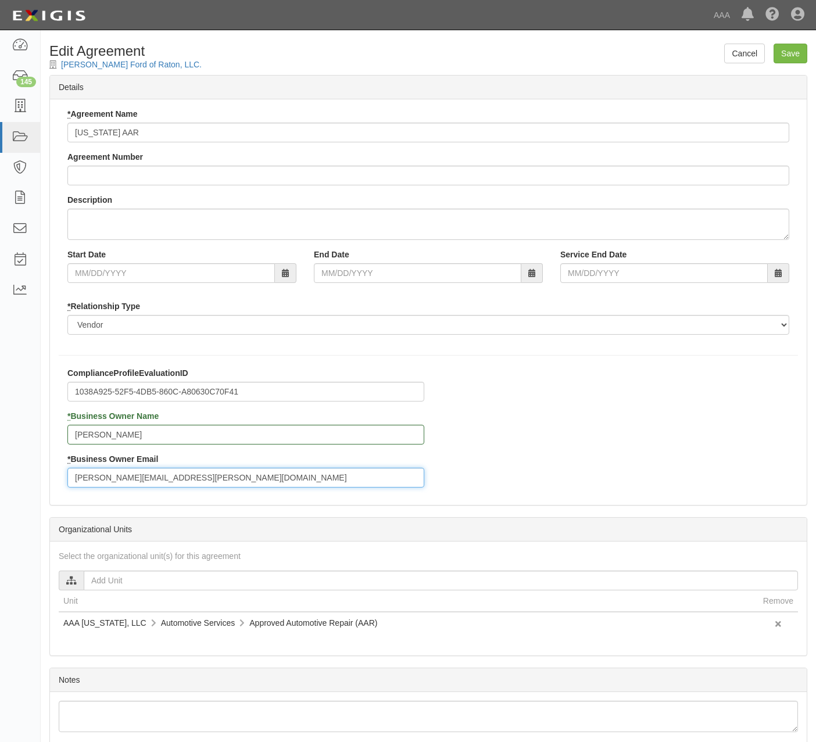
type input "[PERSON_NAME][EMAIL_ADDRESS][PERSON_NAME][DOMAIN_NAME]"
click at [600, 433] on div "ComplianceProfileEvaluationID 1038A925-52F5-4DB5-860C-A80630C70F41 * Business O…" at bounding box center [428, 431] width 757 height 129
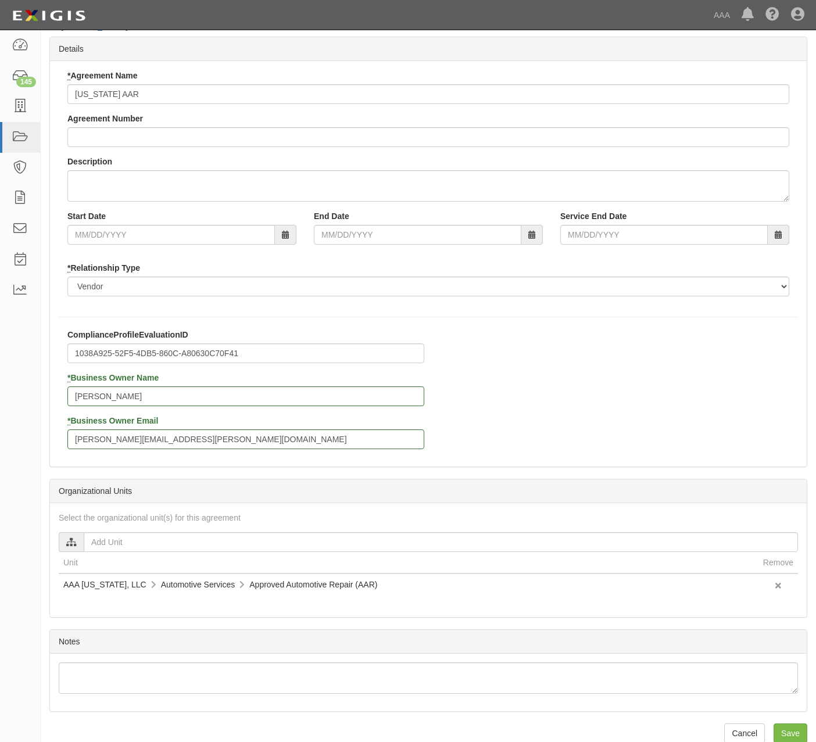
scroll to position [59, 0]
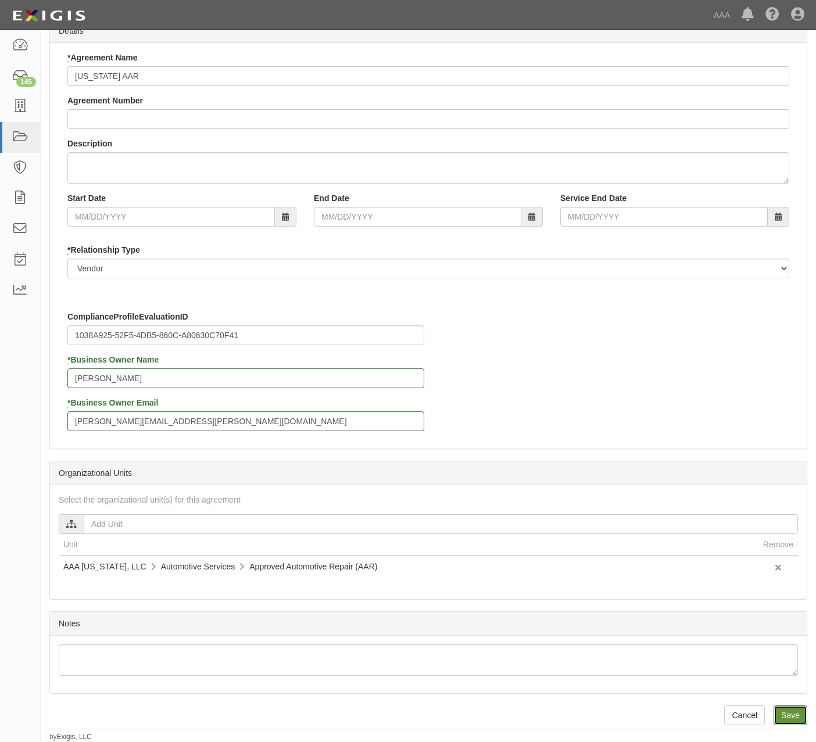
click at [780, 718] on input "Save" at bounding box center [790, 715] width 34 height 20
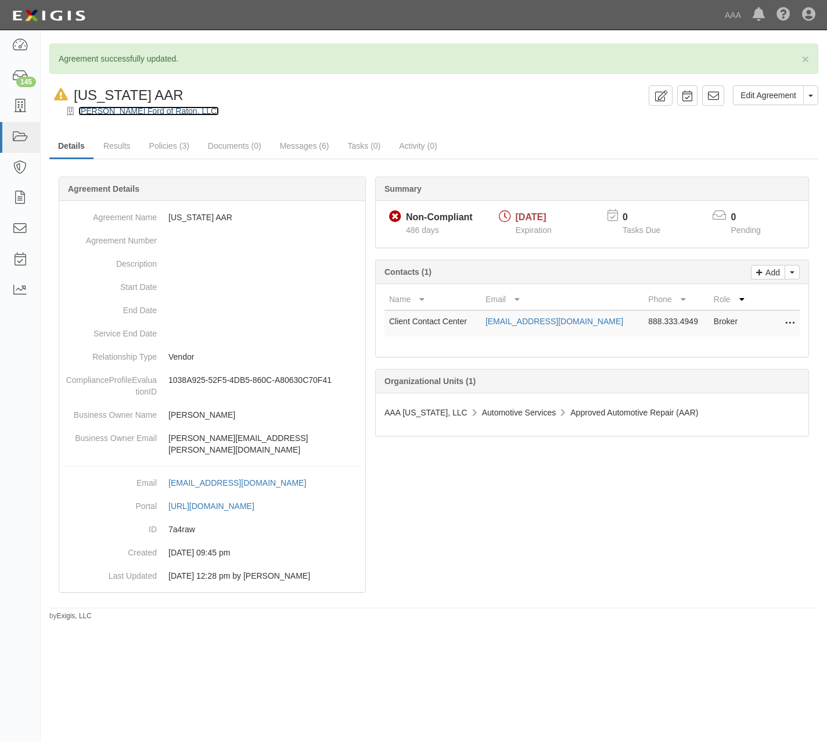
click at [135, 110] on link "[PERSON_NAME] Ford of Raton, LLC." at bounding box center [148, 110] width 141 height 9
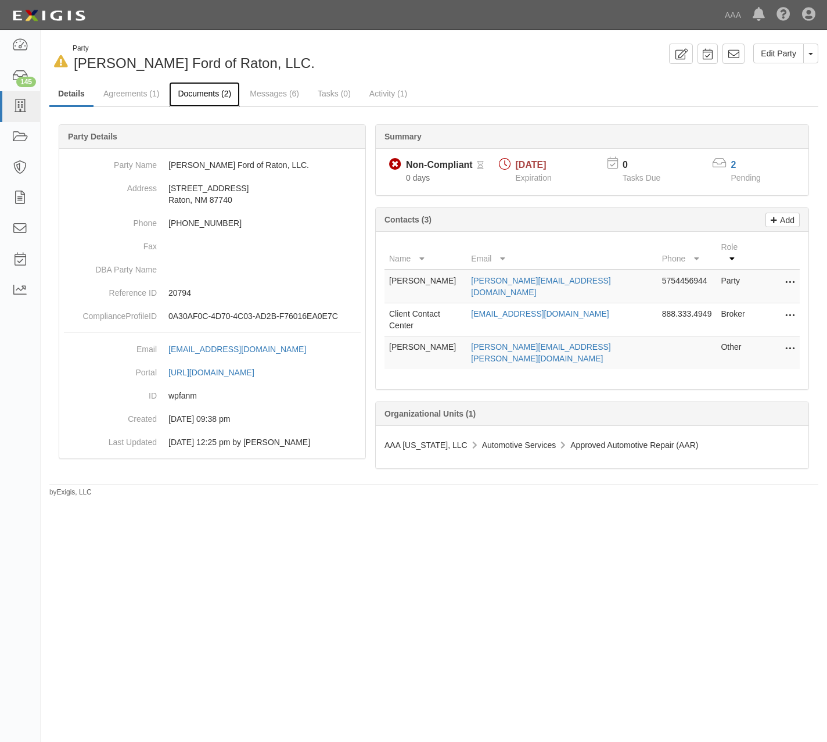
click at [191, 87] on link "Documents (2)" at bounding box center [204, 94] width 71 height 25
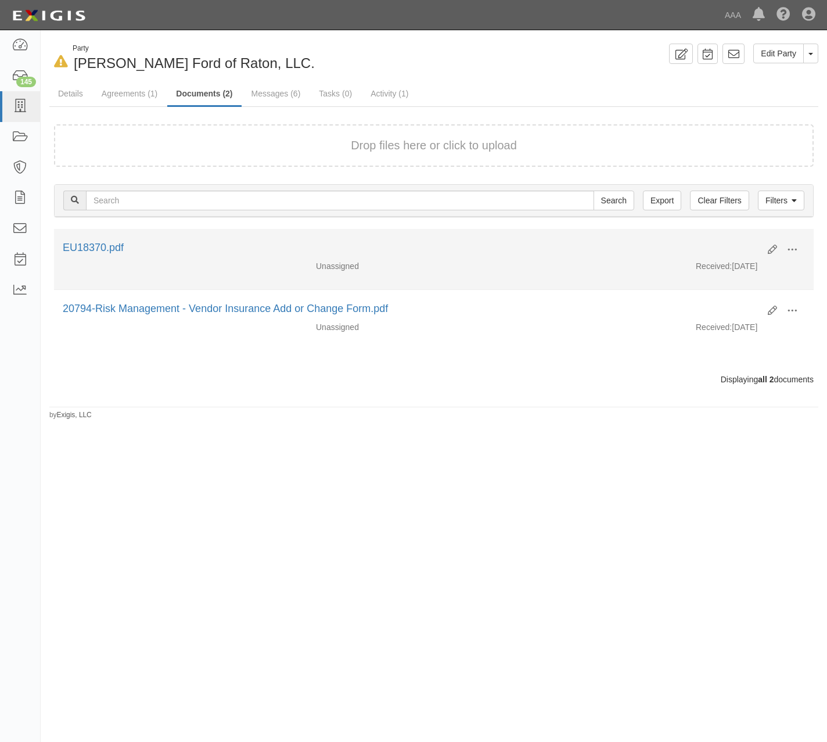
click at [557, 259] on div "Edit View View details Archive EU18370.pdf" at bounding box center [434, 251] width 760 height 20
click at [798, 248] on button at bounding box center [793, 251] width 26 height 20
click at [761, 284] on link "View details" at bounding box center [736, 288] width 92 height 21
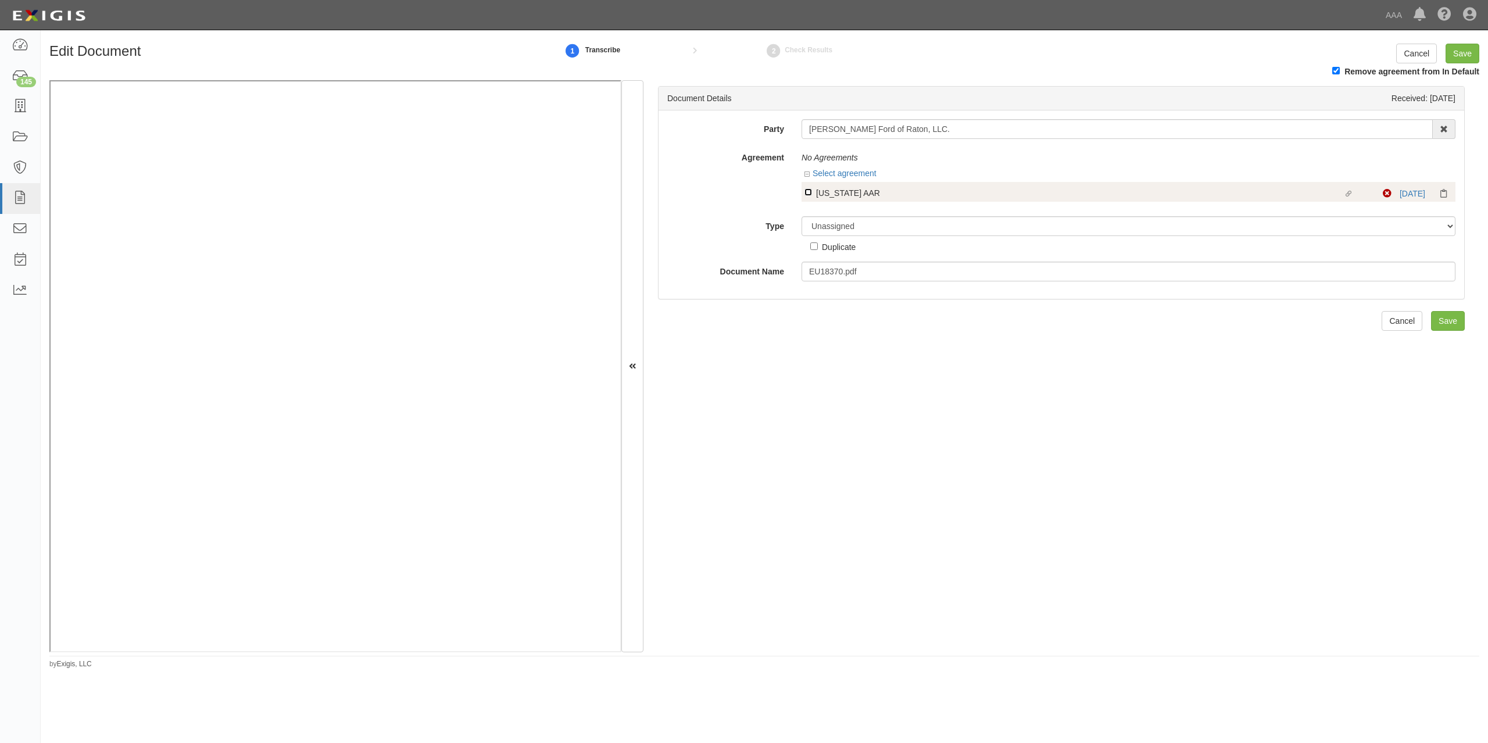
click at [805, 193] on input "Linked agreement New Mexico AAR Linked agreement" at bounding box center [808, 192] width 8 height 8
checkbox input "true"
click at [1437, 333] on input "Save" at bounding box center [1448, 327] width 34 height 20
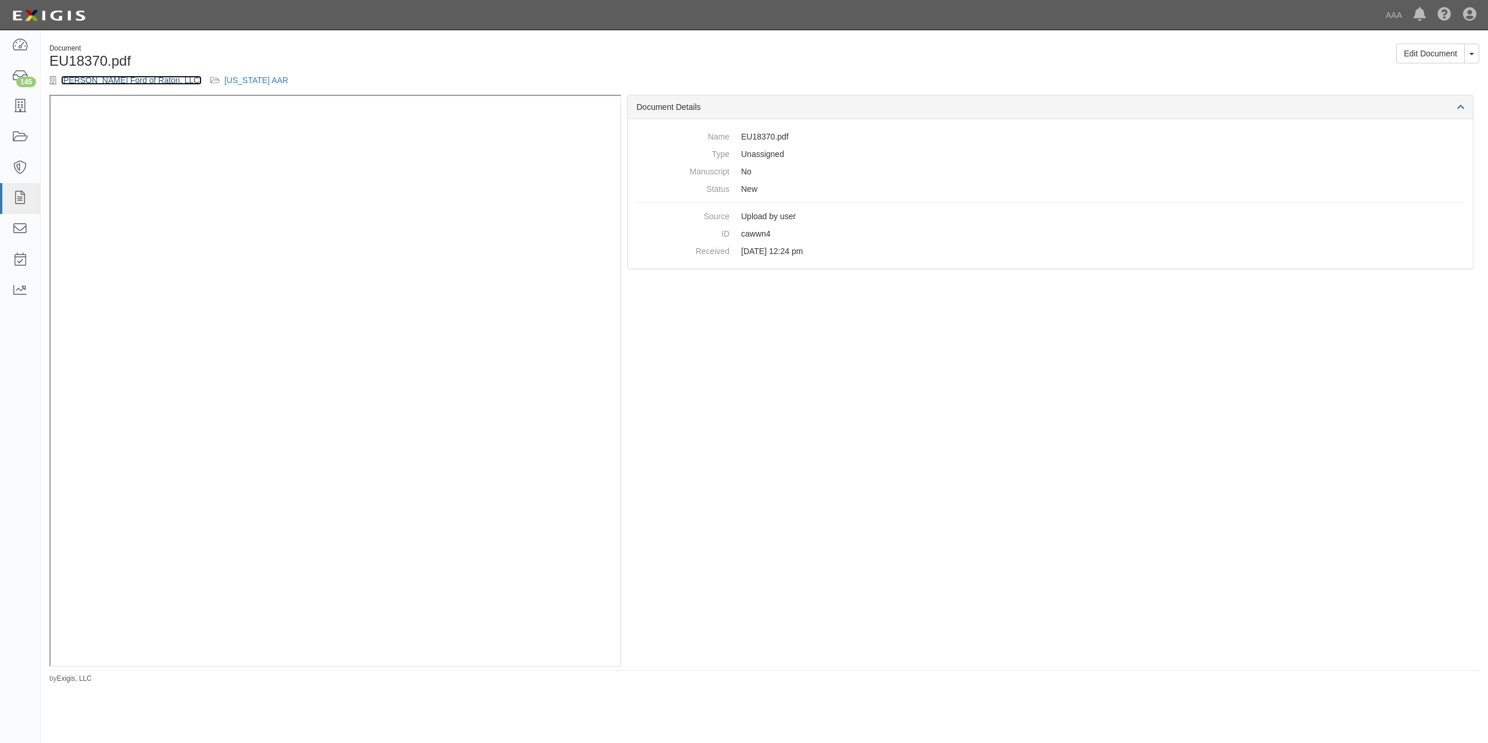
click at [135, 77] on link "Phil Long Ford of Raton, LLC." at bounding box center [131, 80] width 141 height 9
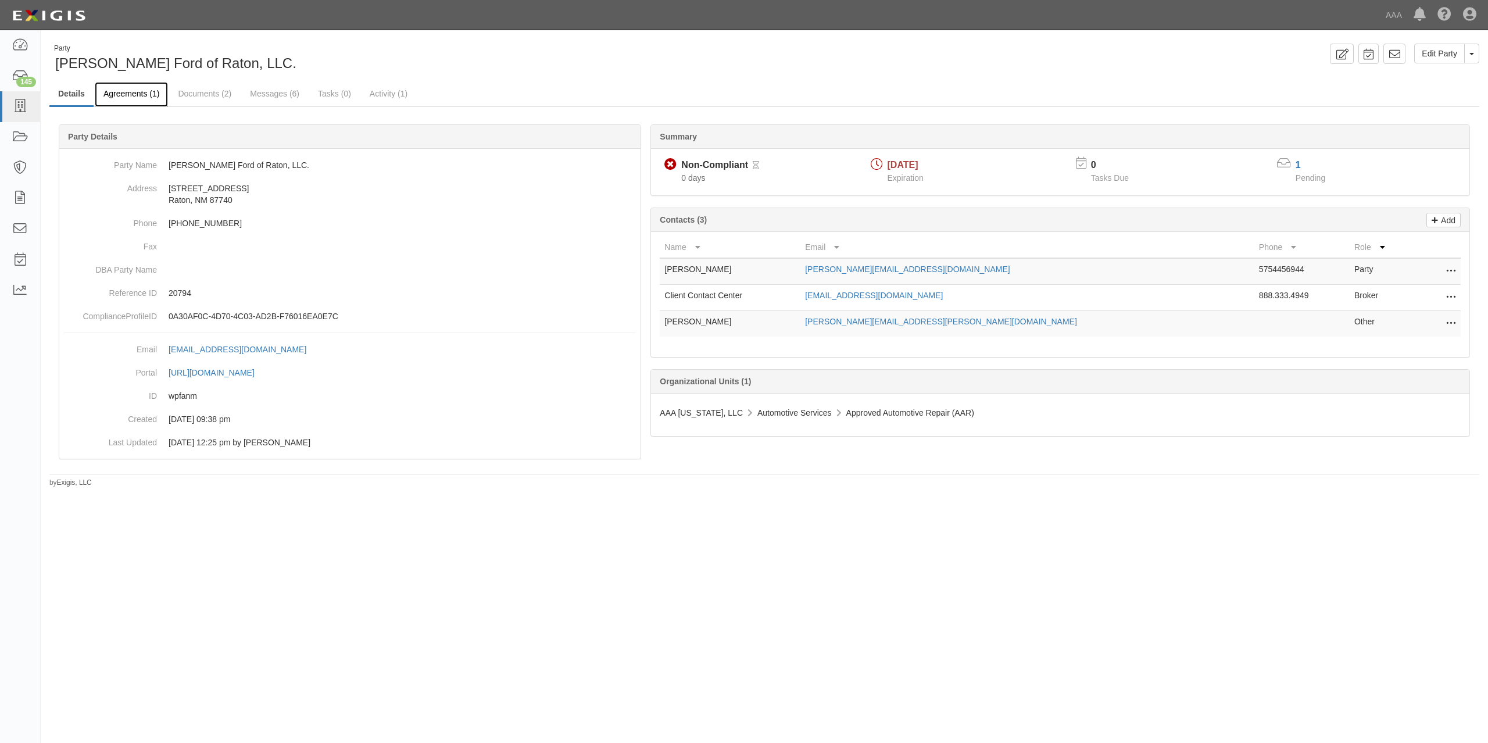
click at [142, 94] on link "Agreements (1)" at bounding box center [131, 94] width 73 height 25
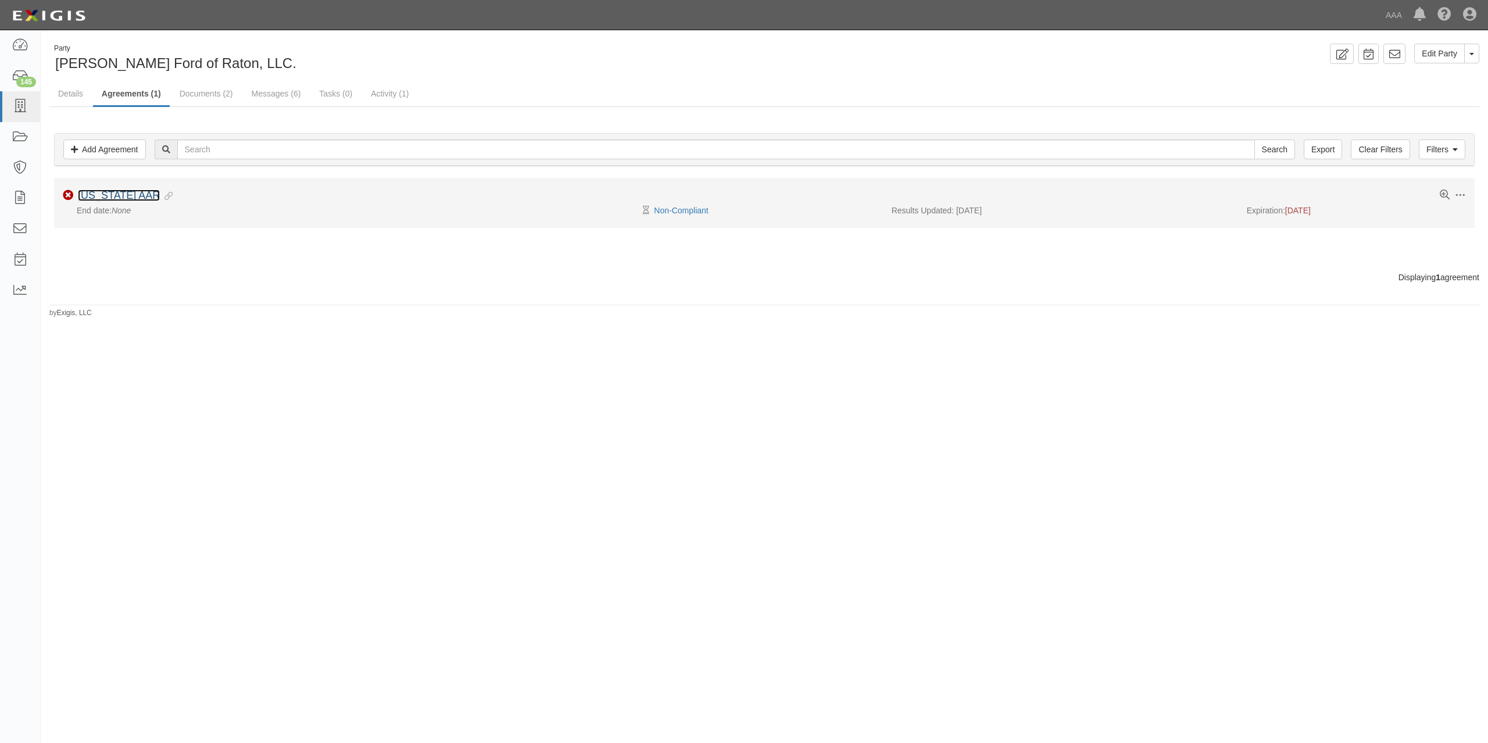
click at [131, 196] on link "New Mexico AAR" at bounding box center [119, 195] width 82 height 12
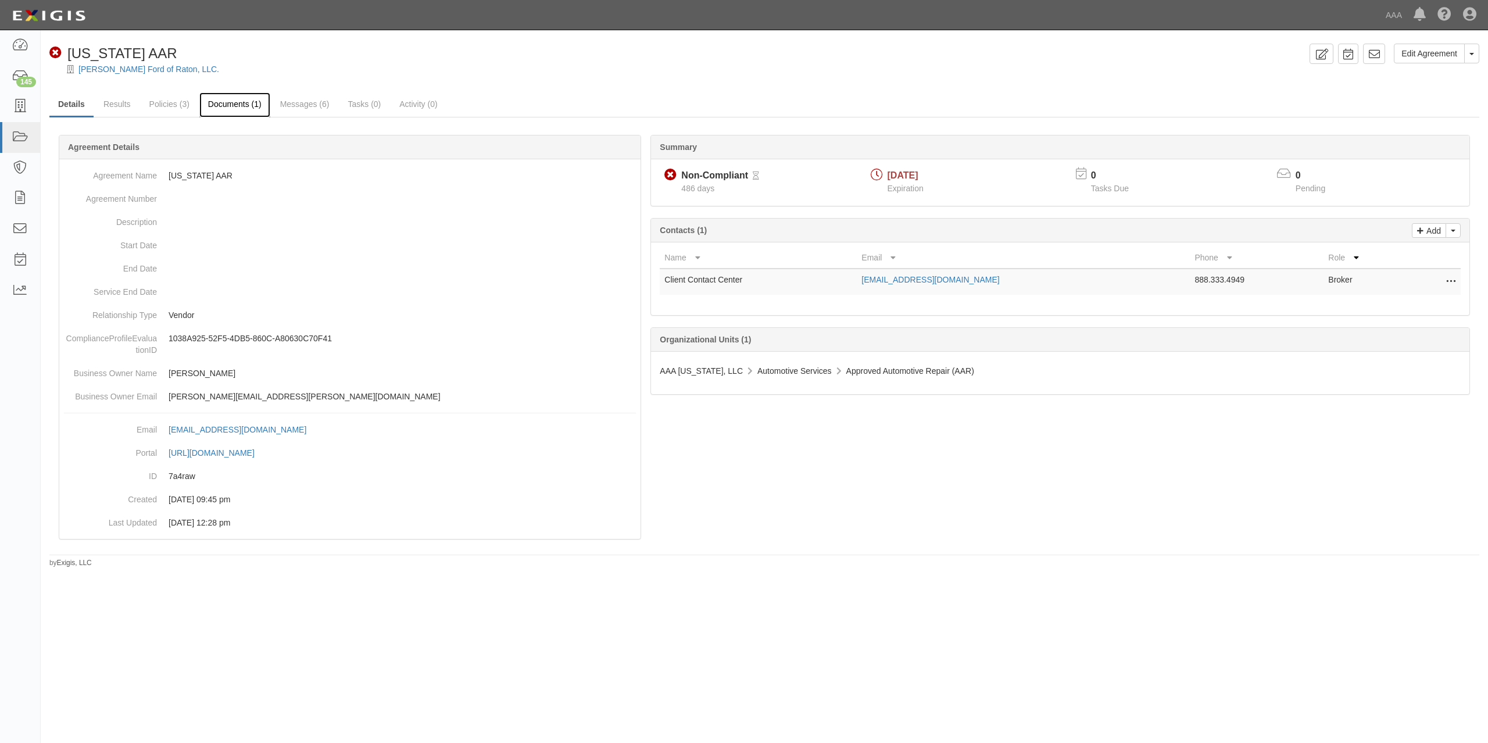
click at [238, 106] on link "Documents (1)" at bounding box center [234, 104] width 71 height 25
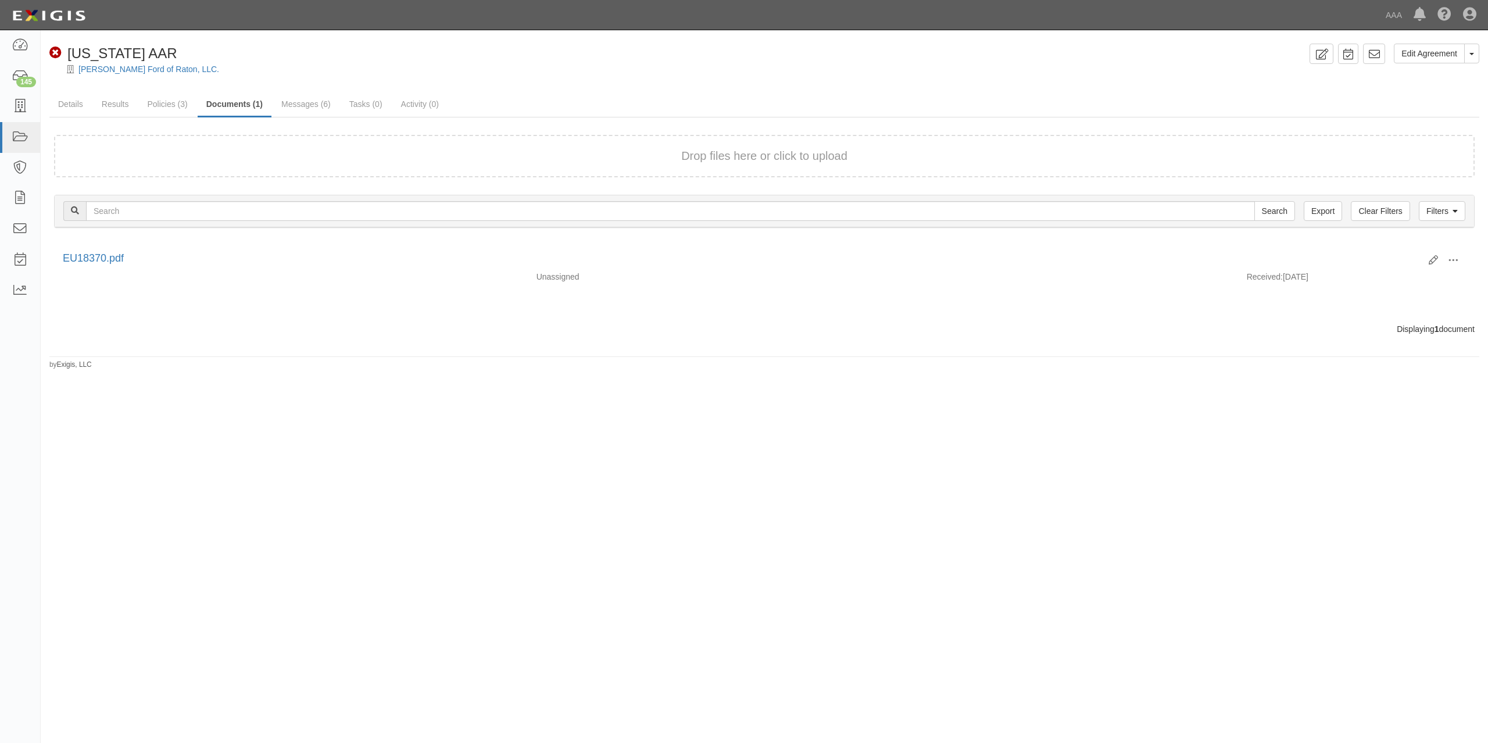
click at [105, 67] on link "[PERSON_NAME] Ford of Raton, LLC." at bounding box center [148, 68] width 141 height 9
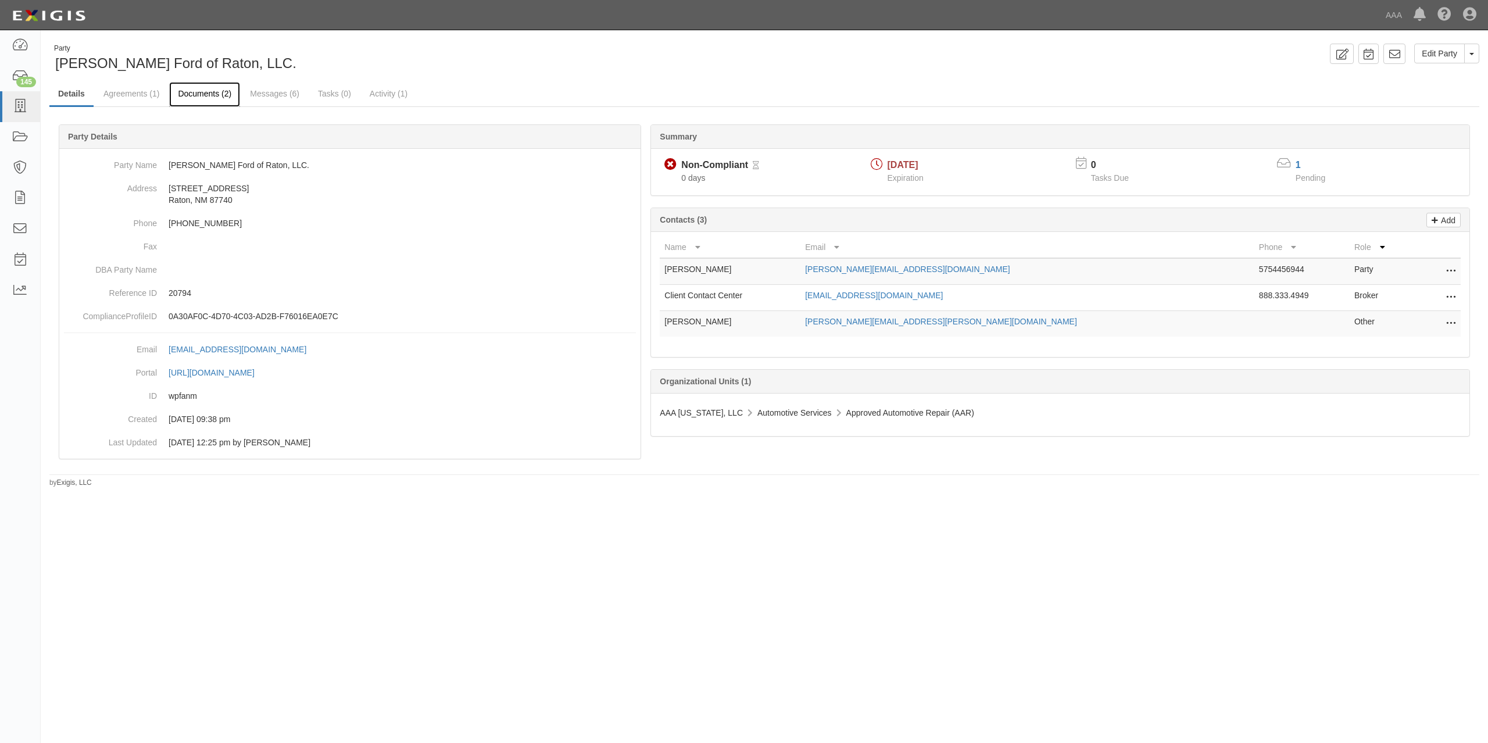
click at [203, 92] on link "Documents (2)" at bounding box center [204, 94] width 71 height 25
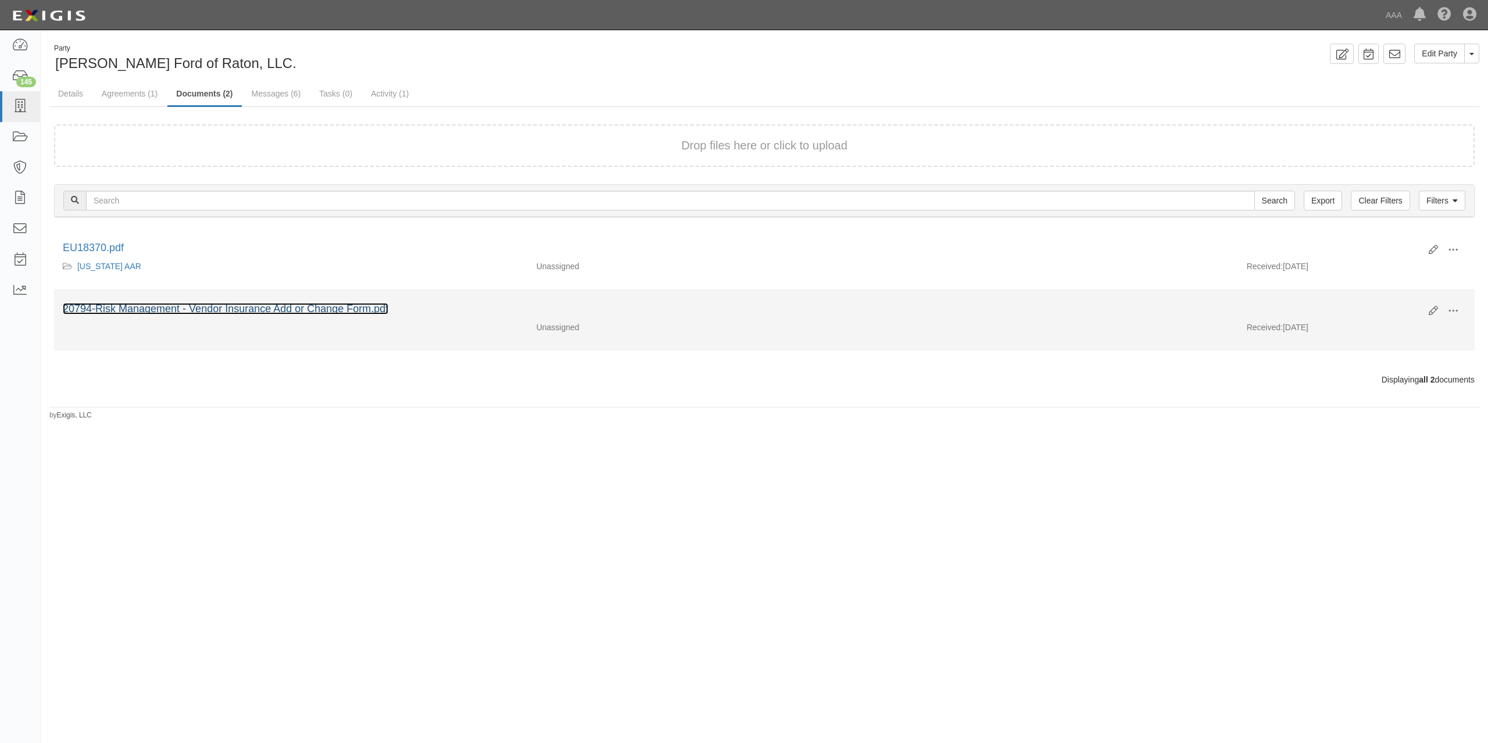
click at [249, 307] on link "20794-Risk Management - Vendor Insurance Add or Change Form.pdf" at bounding box center [225, 309] width 325 height 12
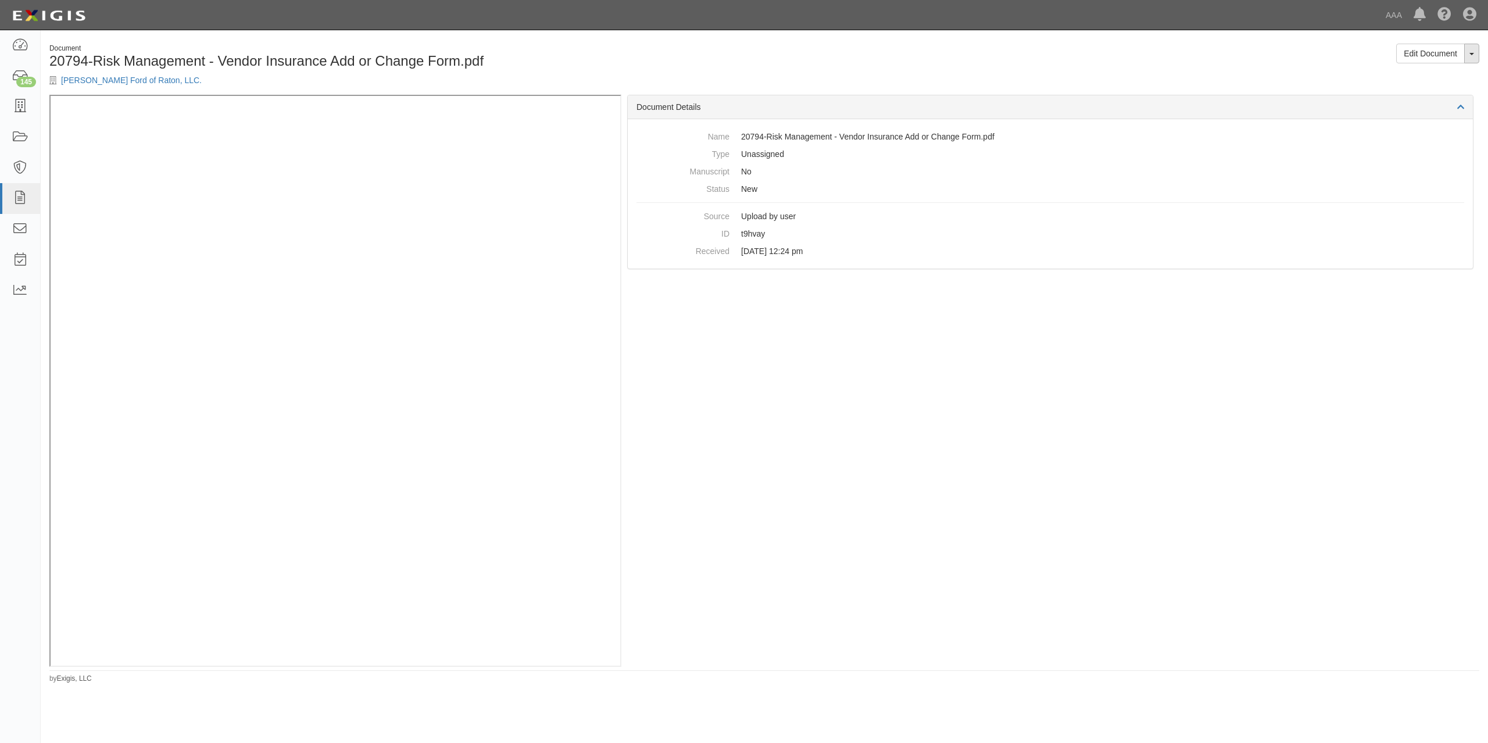
click at [1472, 55] on span "button" at bounding box center [1471, 54] width 5 height 2
click at [1425, 46] on link "Edit Document" at bounding box center [1430, 54] width 69 height 20
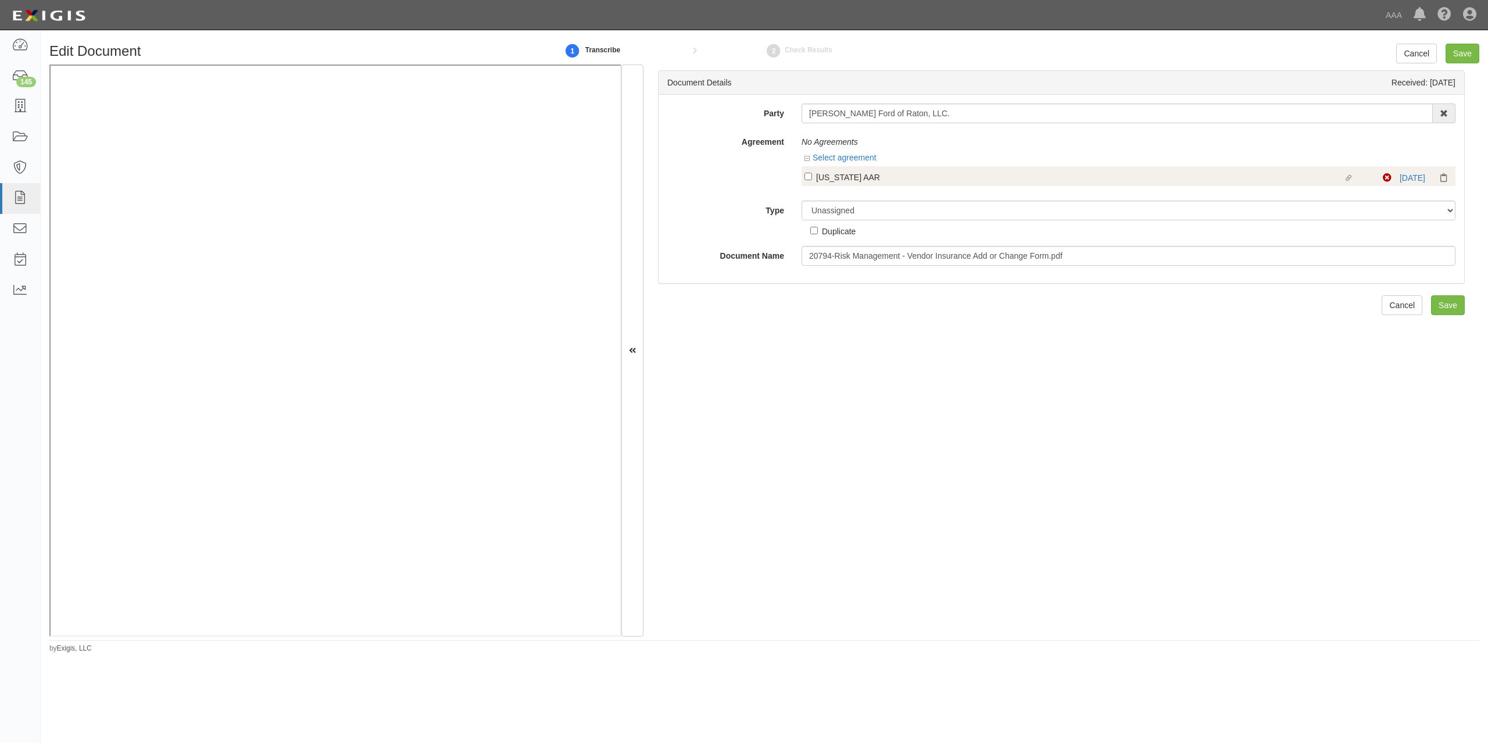
click at [851, 175] on div "[US_STATE] AAR" at bounding box center [1079, 176] width 527 height 13
click at [812, 175] on input "Linked agreement New Mexico AAR Linked agreement" at bounding box center [808, 177] width 8 height 8
checkbox input "true"
click at [1436, 312] on input "Save" at bounding box center [1448, 311] width 34 height 20
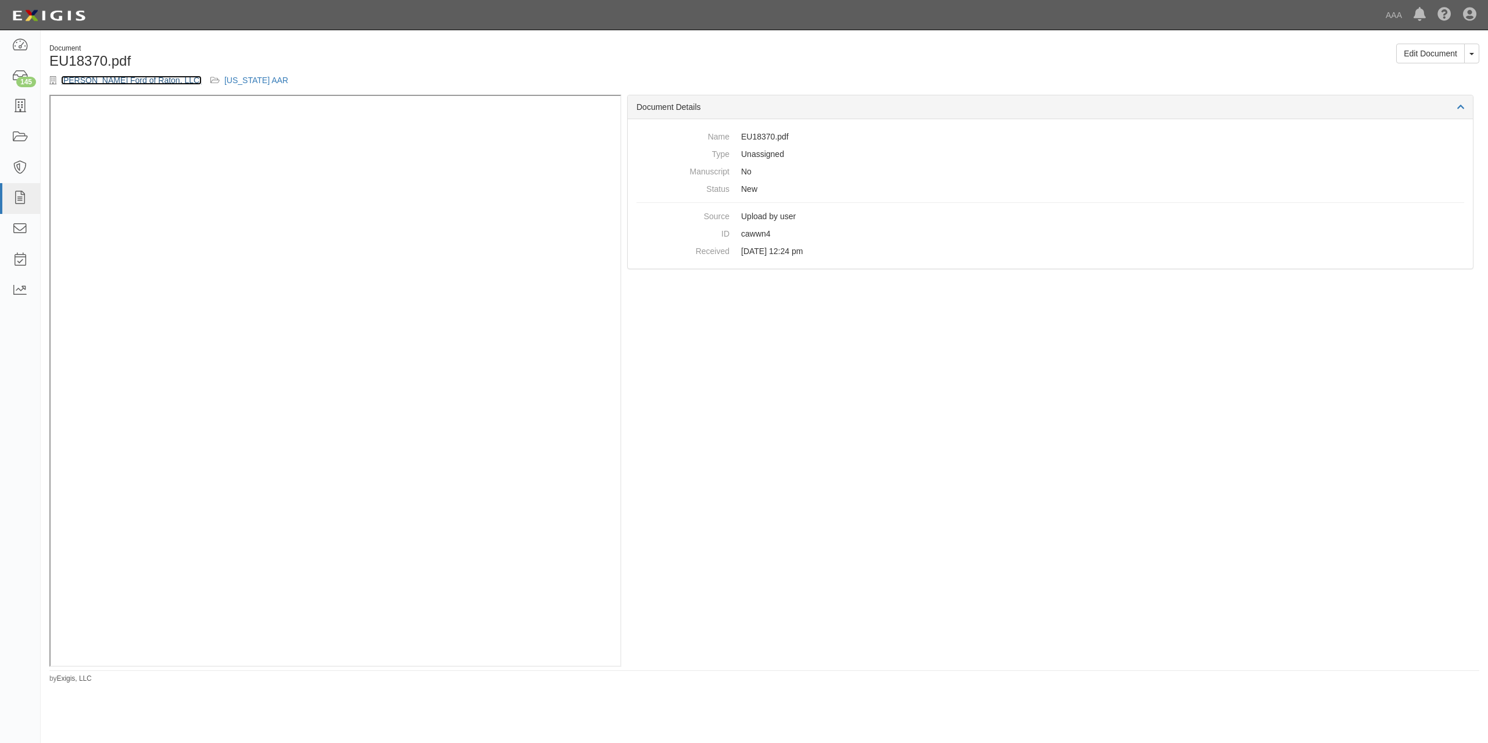
click at [105, 79] on link "[PERSON_NAME] Ford of Raton, LLC." at bounding box center [131, 80] width 141 height 9
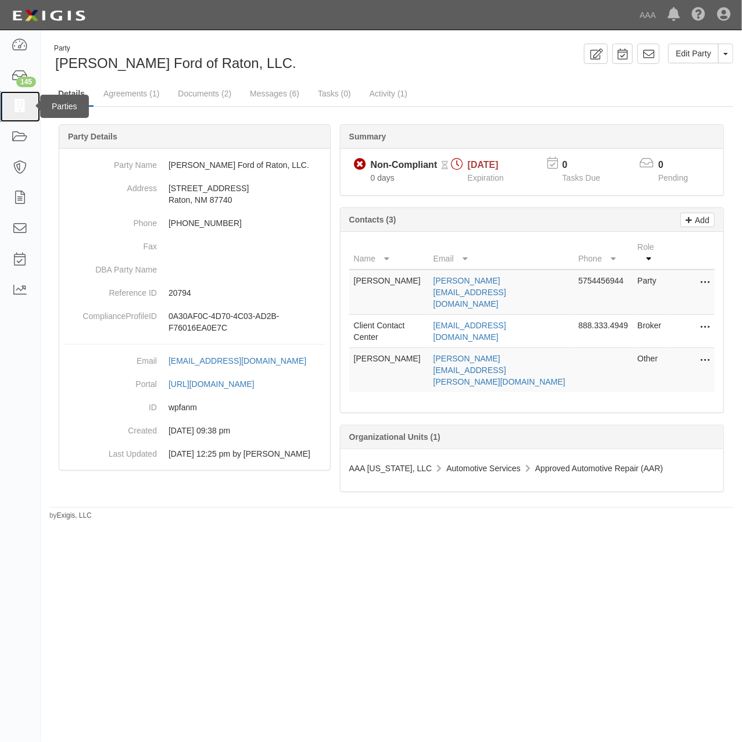
click at [15, 103] on icon at bounding box center [20, 106] width 16 height 13
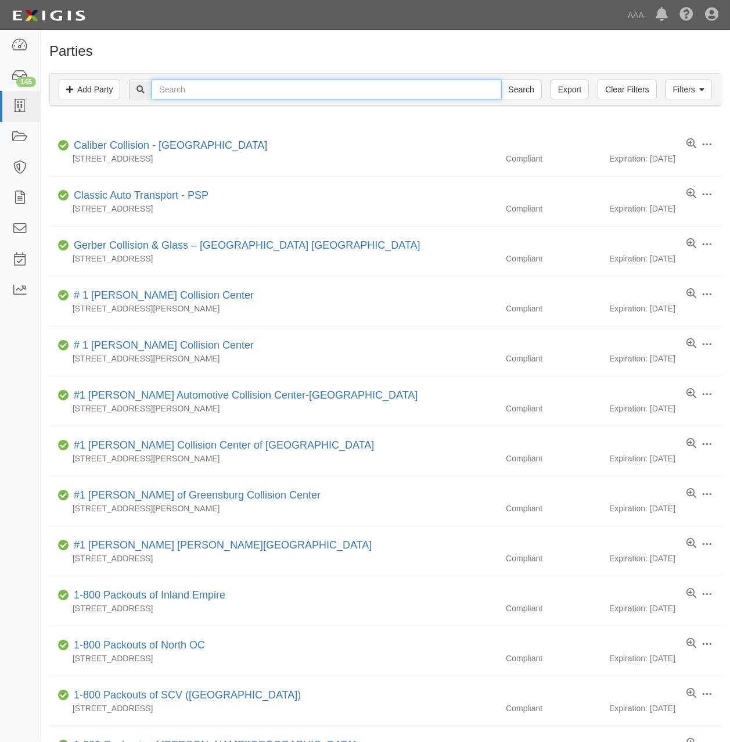
click at [324, 91] on input "text" at bounding box center [327, 90] width 350 height 20
type input "el [PERSON_NAME]"
click at [501, 80] on input "Search" at bounding box center [521, 90] width 41 height 20
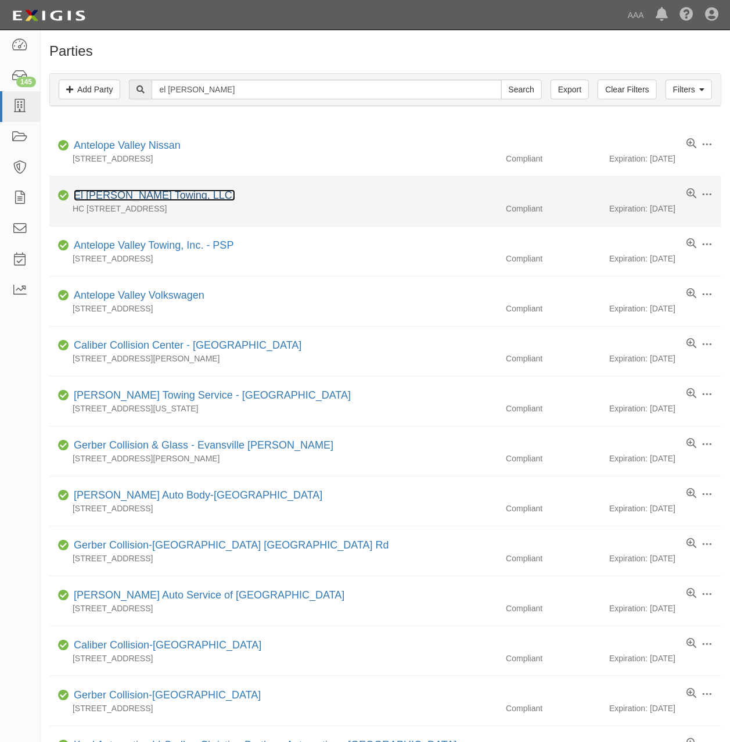
click at [149, 194] on link "El [PERSON_NAME] Towing, LLC." at bounding box center [155, 195] width 162 height 12
